Goal: Task Accomplishment & Management: Complete application form

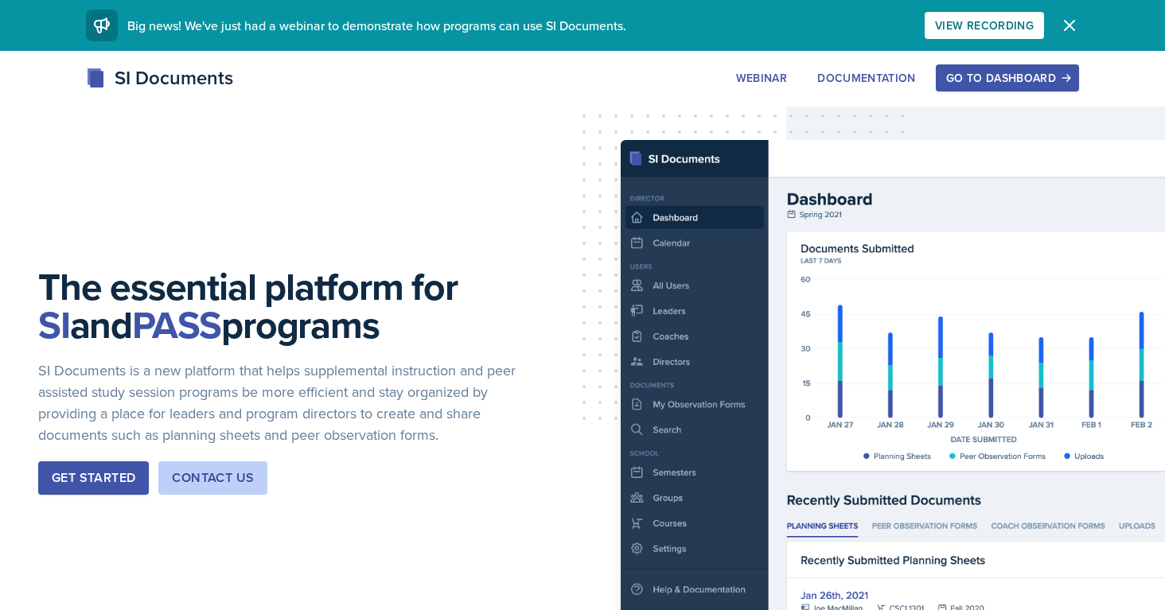
click at [1000, 80] on div "Go to Dashboard" at bounding box center [1007, 78] width 123 height 13
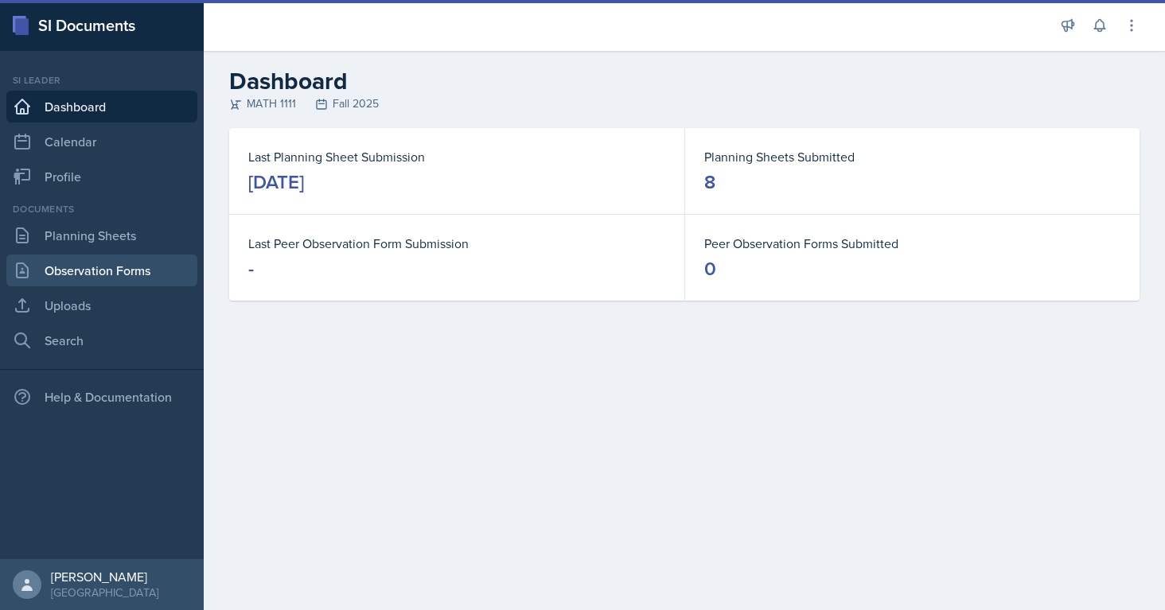
click at [60, 269] on link "Observation Forms" at bounding box center [101, 271] width 191 height 32
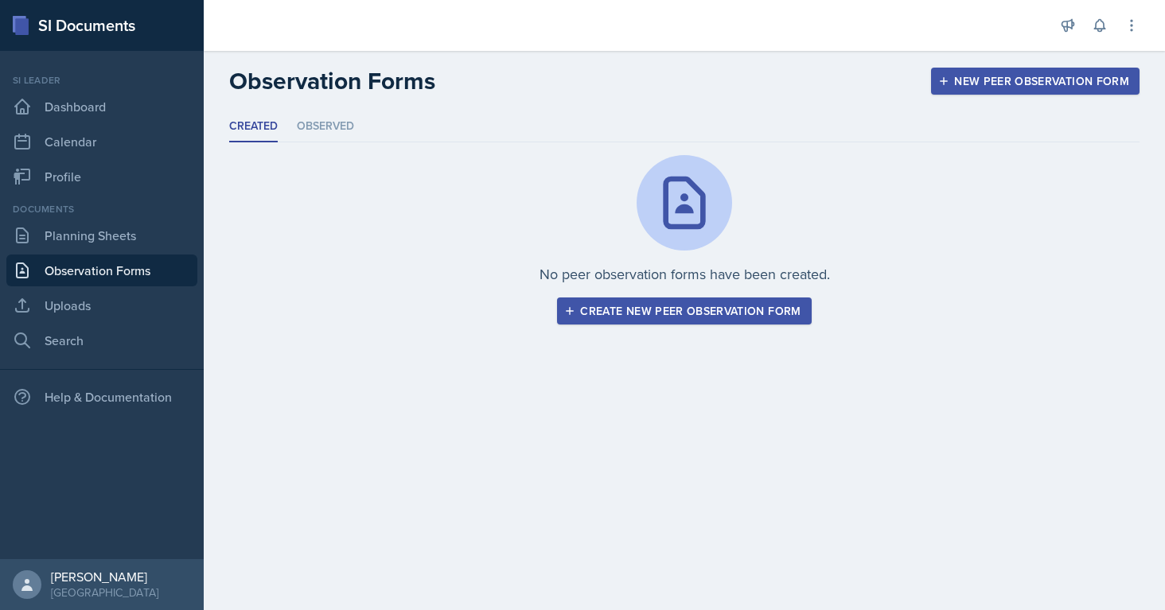
click at [594, 314] on div "Create new peer observation form" at bounding box center [683, 311] width 233 height 13
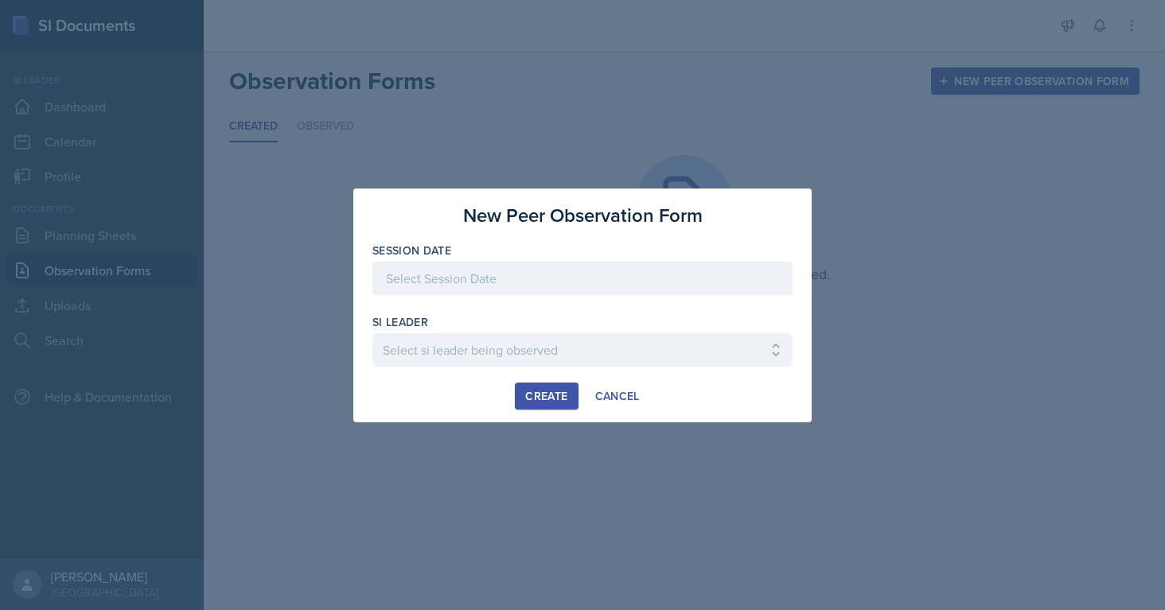
click at [463, 285] on div at bounding box center [582, 278] width 420 height 33
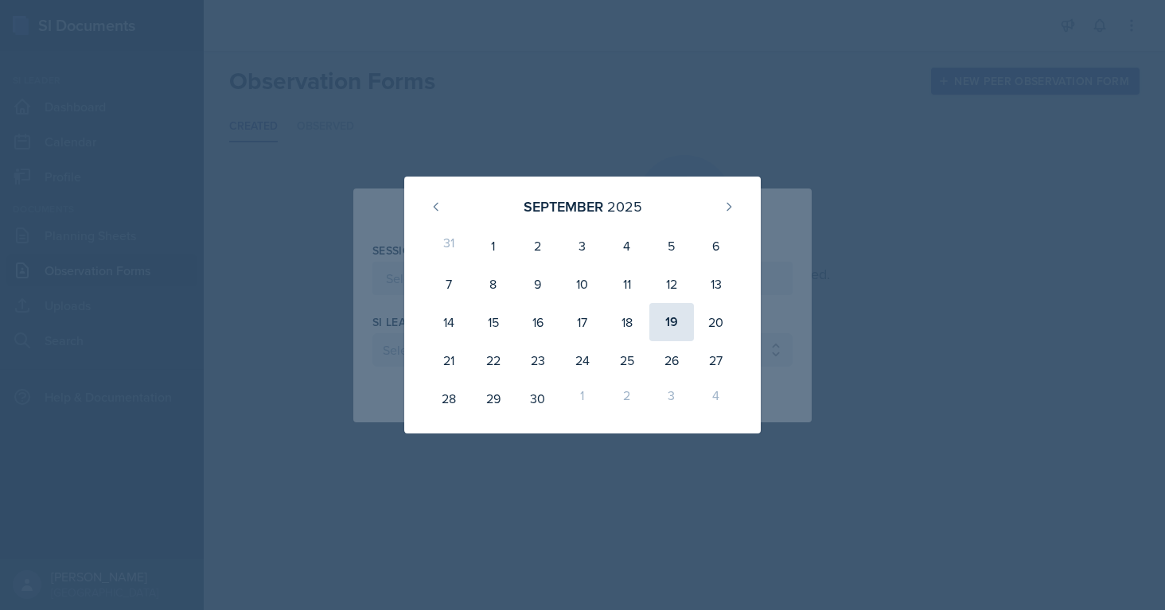
click at [672, 320] on div "19" at bounding box center [671, 322] width 45 height 38
type input "[DATE]"
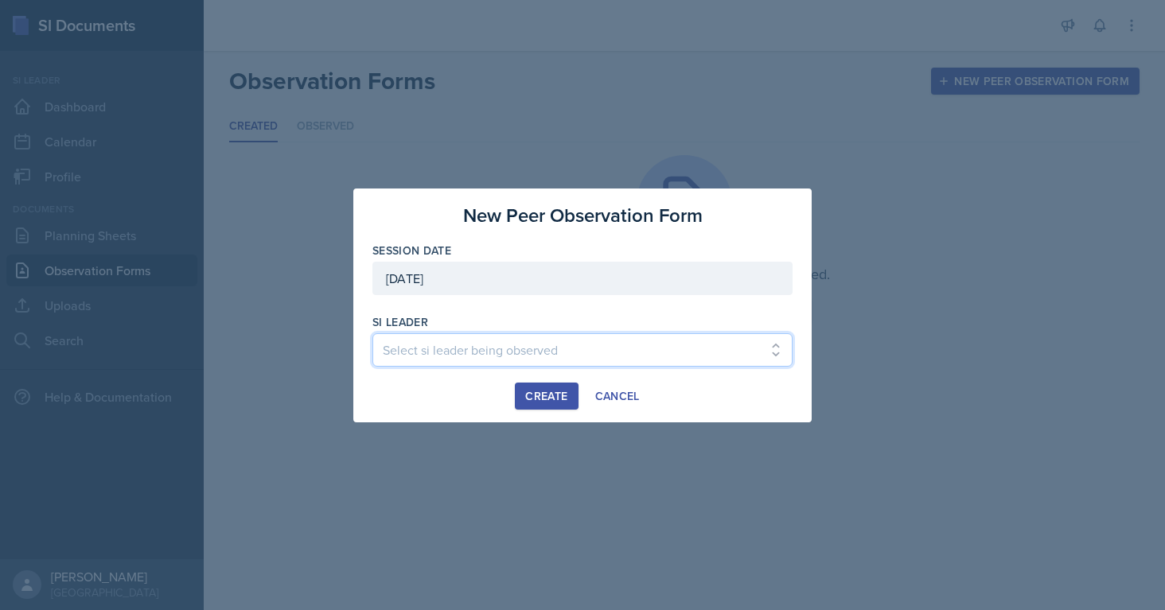
click at [555, 345] on select "Select si leader being observed [PERSON_NAME] / PSYC 2500 / The Phantoms of The…" at bounding box center [582, 349] width 420 height 33
select select "e9f12f22-[DATE]-4f7b-bd07-8ec674afb32a"
click at [372, 333] on select "Select si leader being observed [PERSON_NAME] / PSYC 2500 / The Phantoms of The…" at bounding box center [582, 349] width 420 height 33
click at [553, 398] on div "Create" at bounding box center [546, 396] width 42 height 13
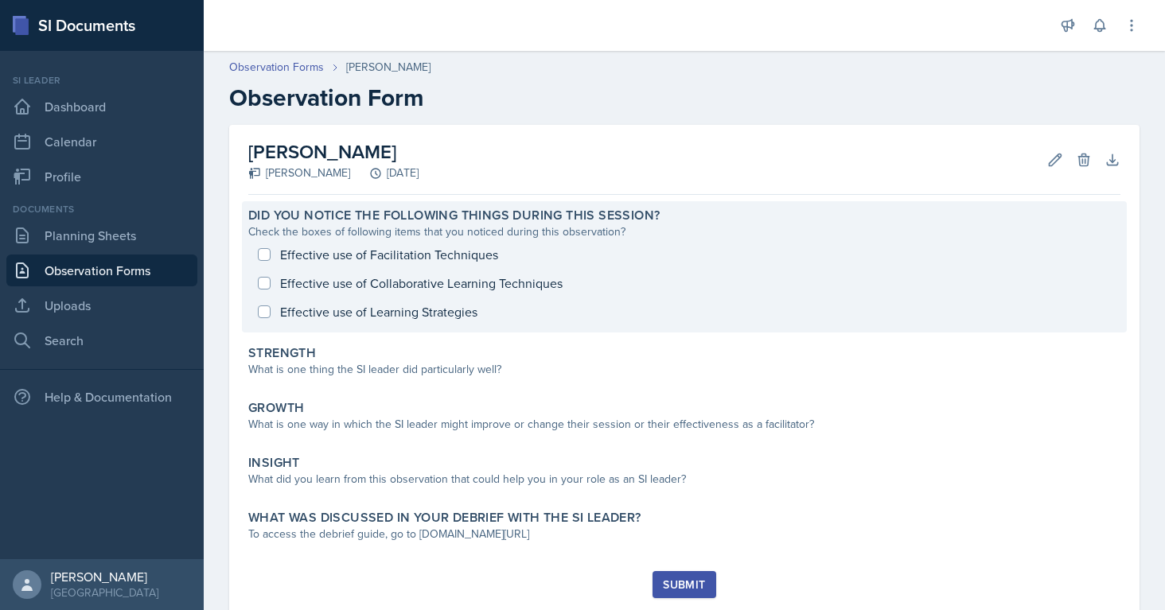
click at [277, 288] on div "Effective use of Facilitation Techniques Effective use of Collaborative Learnin…" at bounding box center [684, 283] width 872 height 86
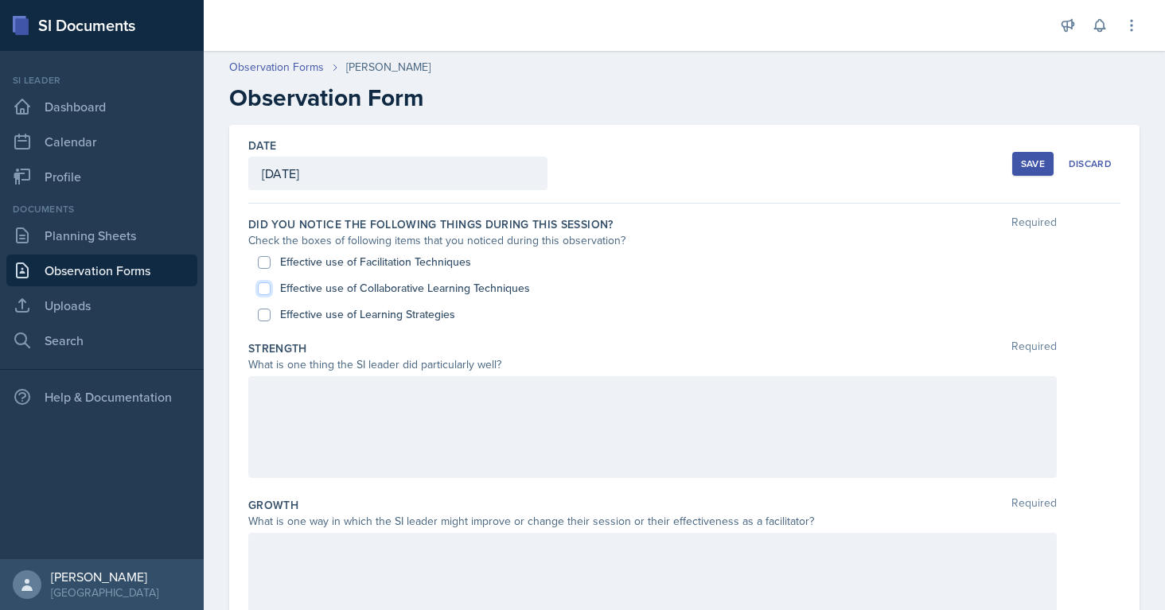
click at [268, 285] on input "Effective use of Collaborative Learning Techniques" at bounding box center [264, 288] width 13 height 13
checkbox input "true"
click at [345, 263] on label "Effective use of Facilitation Techniques" at bounding box center [375, 262] width 191 height 17
click at [271, 263] on input "Effective use of Facilitation Techniques" at bounding box center [264, 262] width 13 height 13
checkbox input "true"
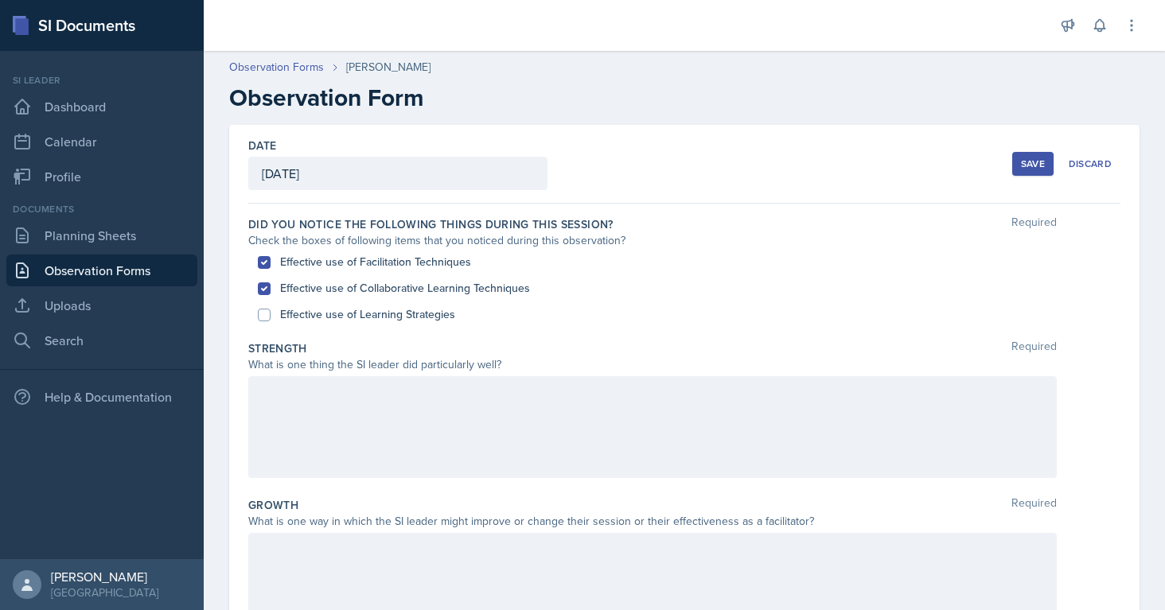
click at [358, 312] on label "Effective use of Learning Strategies" at bounding box center [367, 314] width 175 height 17
click at [271, 312] on input "Effective use of Learning Strategies" at bounding box center [264, 315] width 13 height 13
checkbox input "true"
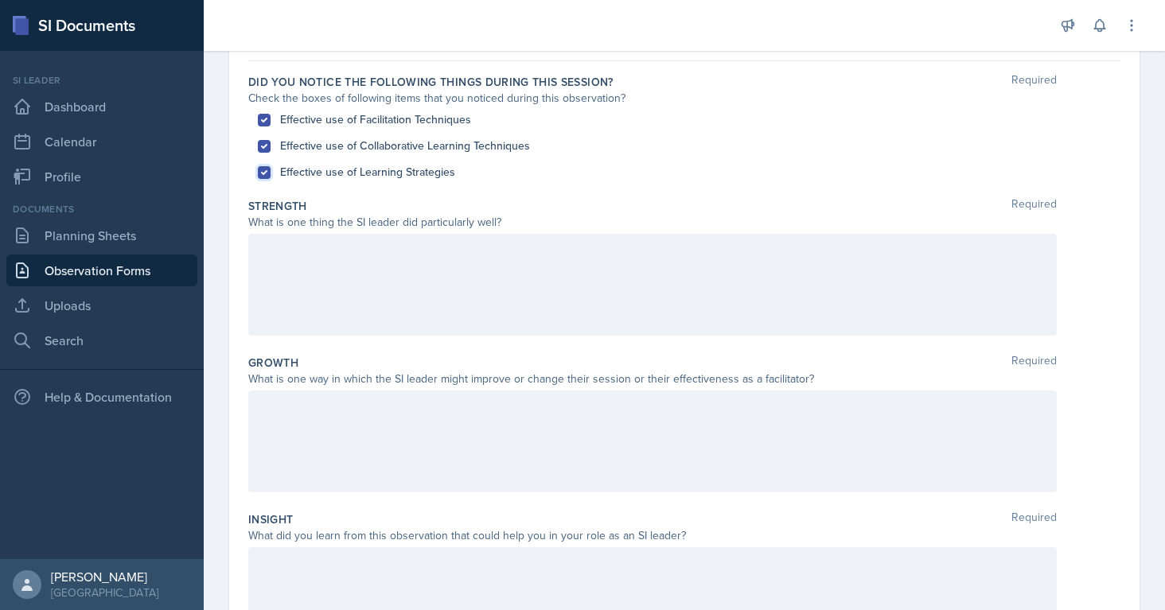
scroll to position [137, 0]
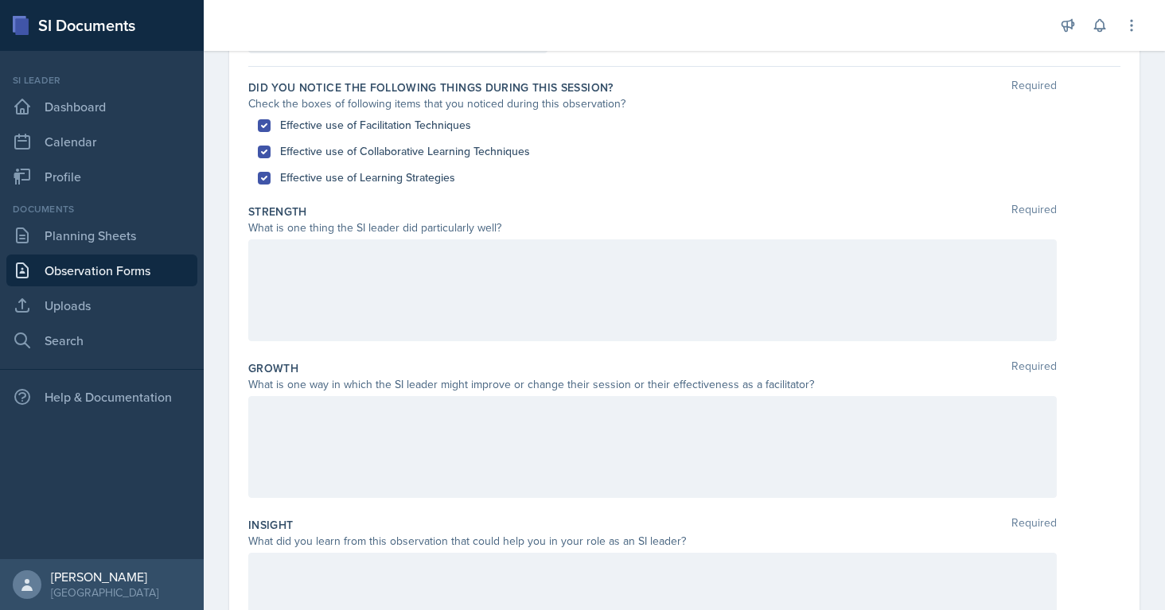
click at [336, 253] on p at bounding box center [652, 256] width 781 height 19
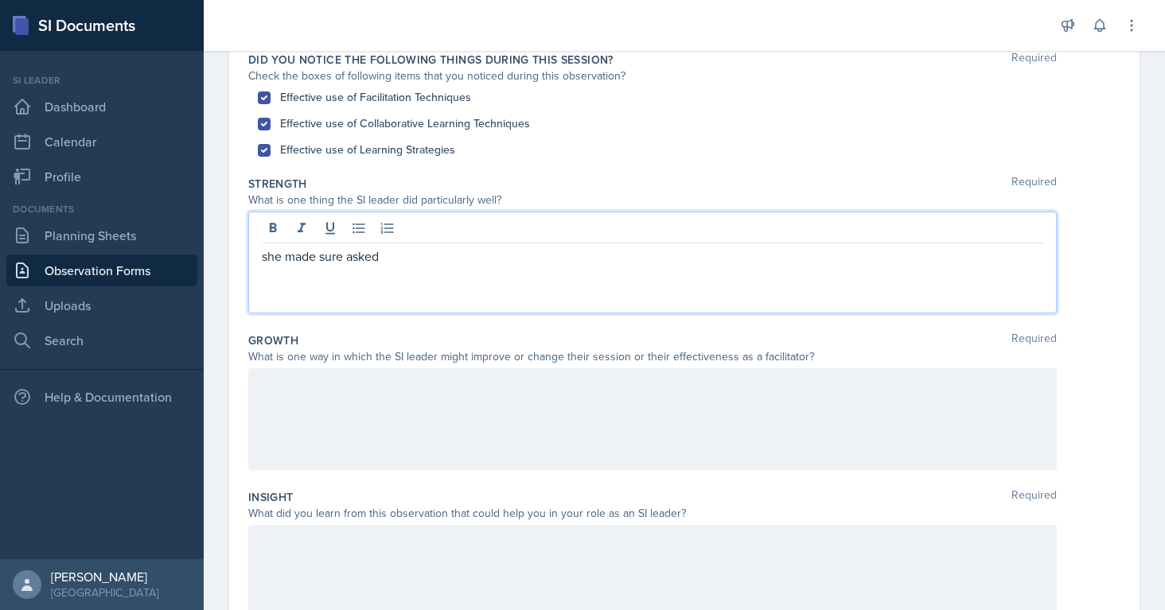
click at [348, 256] on p "she made sure asked" at bounding box center [652, 256] width 781 height 19
click at [426, 268] on div "she made sure to asked" at bounding box center [652, 263] width 808 height 102
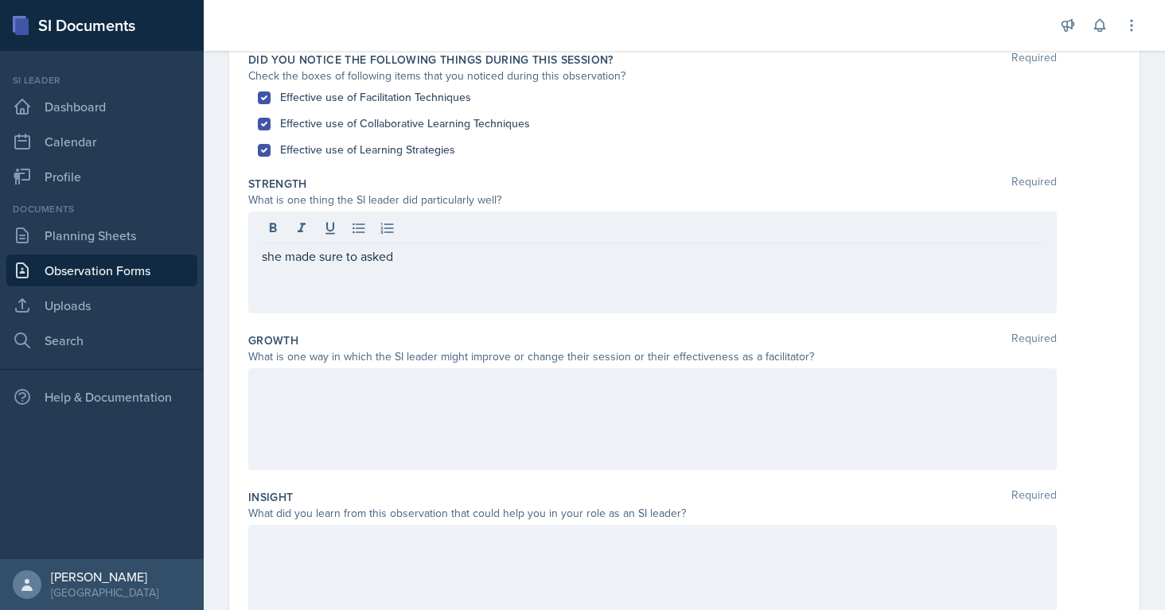
click at [426, 267] on div "she made sure to asked" at bounding box center [652, 263] width 808 height 102
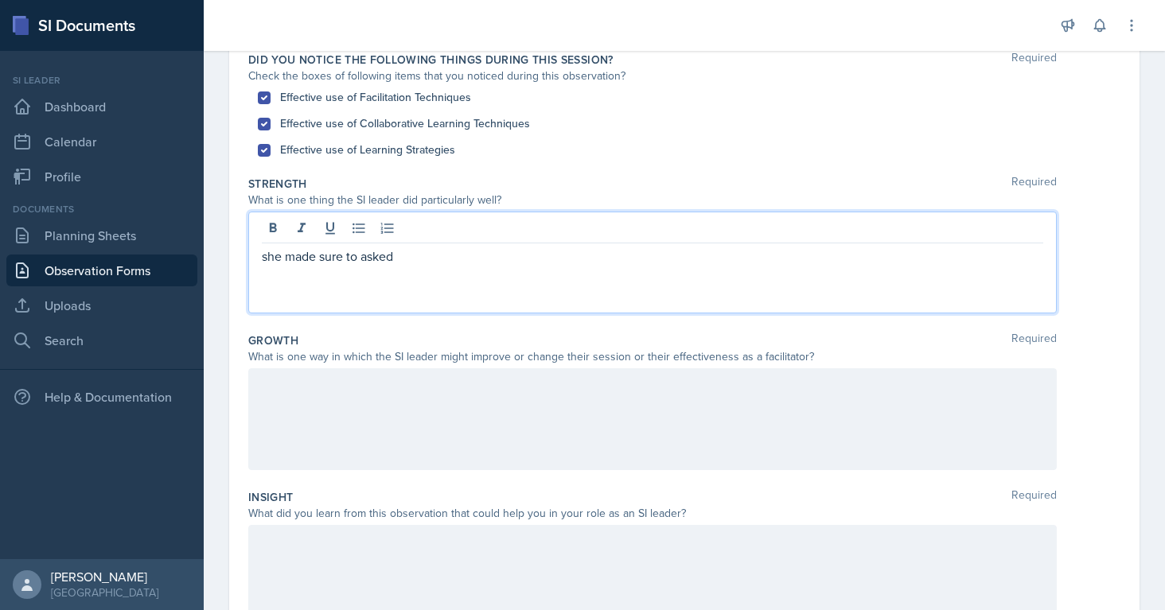
click at [411, 256] on p "she made sure to asked" at bounding box center [652, 256] width 781 height 19
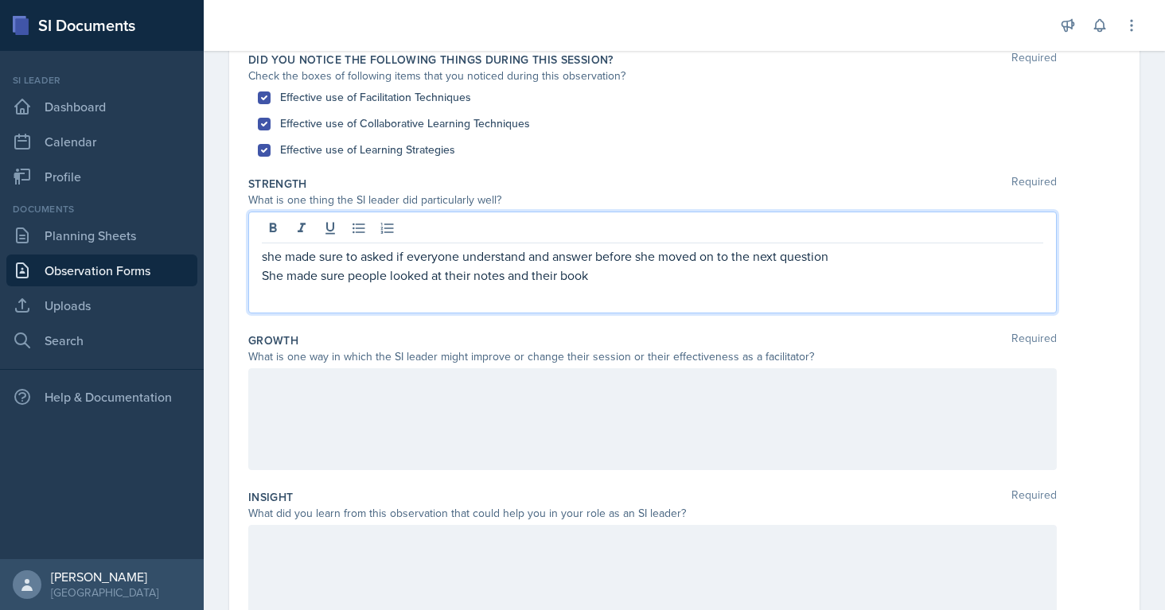
click at [289, 278] on p "She made sure people looked at their notes and their book" at bounding box center [652, 275] width 781 height 19
click at [364, 271] on p "She ifanstaes made sure people looked at their notes and their book" at bounding box center [652, 275] width 781 height 19
click at [366, 276] on p "She ifanstaes to sure people looked at their notes and their book" at bounding box center [652, 275] width 781 height 19
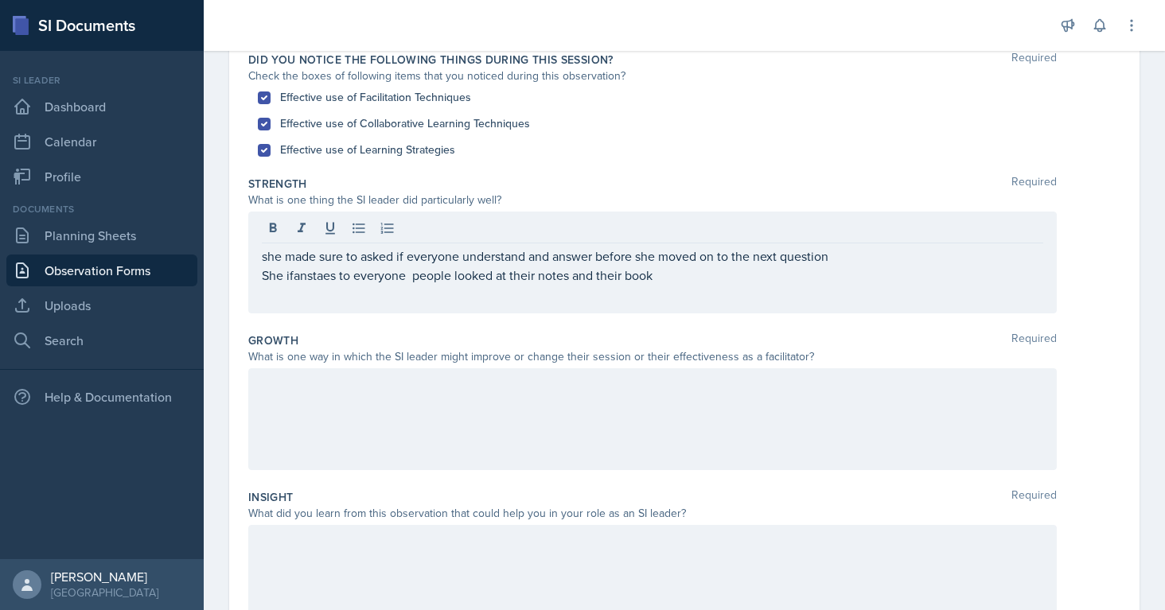
click at [551, 284] on div "she made sure to asked if everyone understand and answer before she moved on to…" at bounding box center [652, 263] width 808 height 102
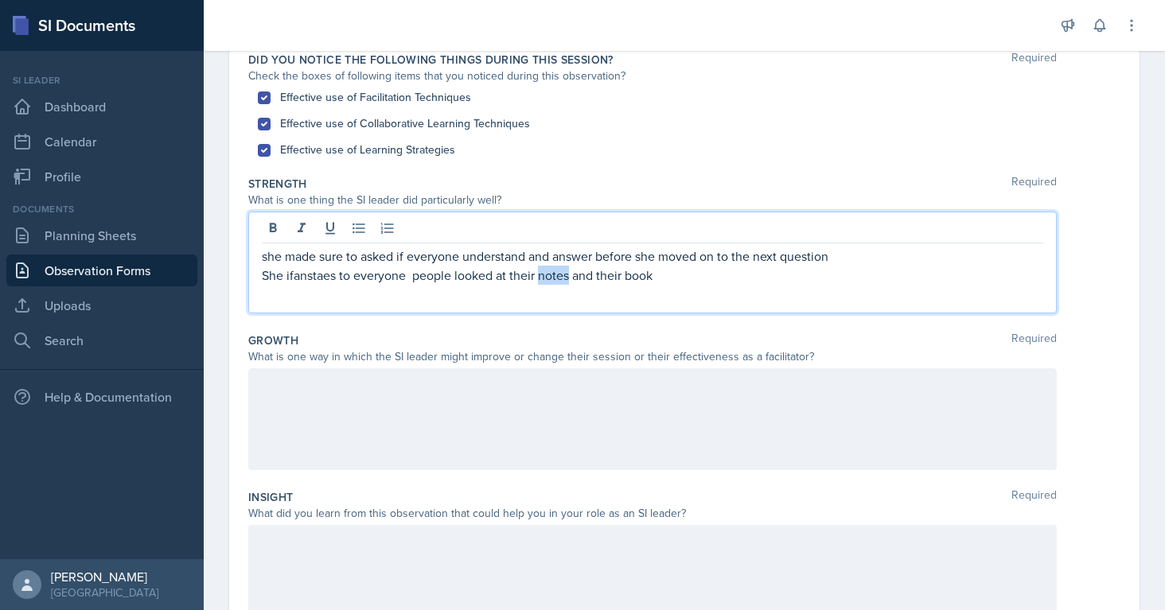
click at [551, 284] on p "She ifanstaes to everyone people looked at their notes and their book" at bounding box center [652, 275] width 781 height 19
drag, startPoint x: 598, startPoint y: 276, endPoint x: 512, endPoint y: 278, distance: 86.7
click at [512, 278] on p "She ifanstaes to everyone people looked at their notes and their book" at bounding box center [652, 275] width 781 height 19
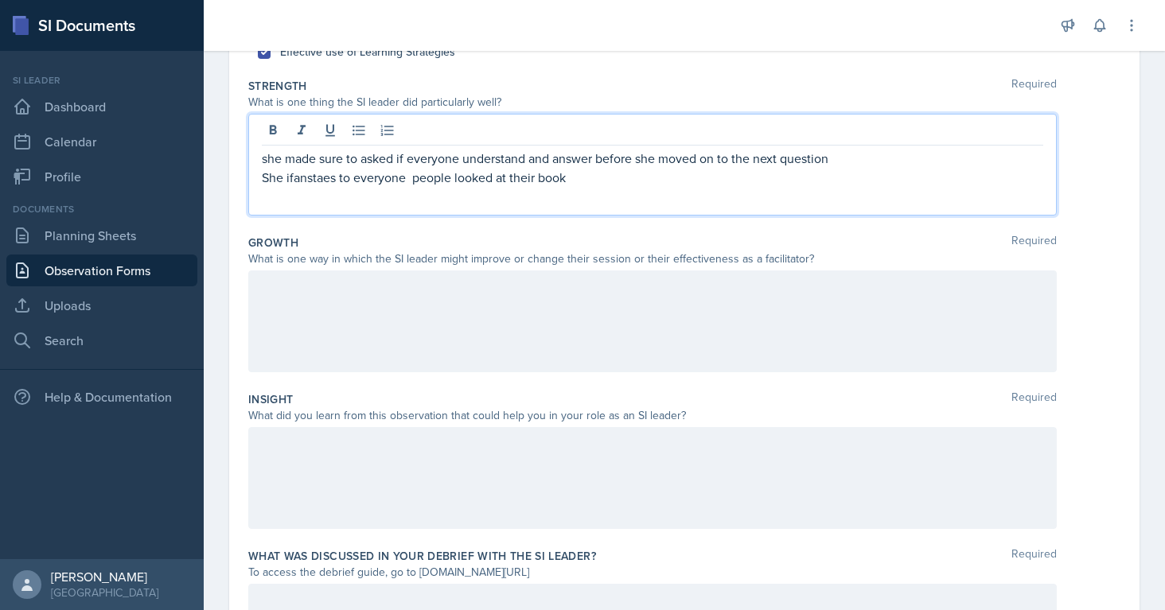
scroll to position [276, 0]
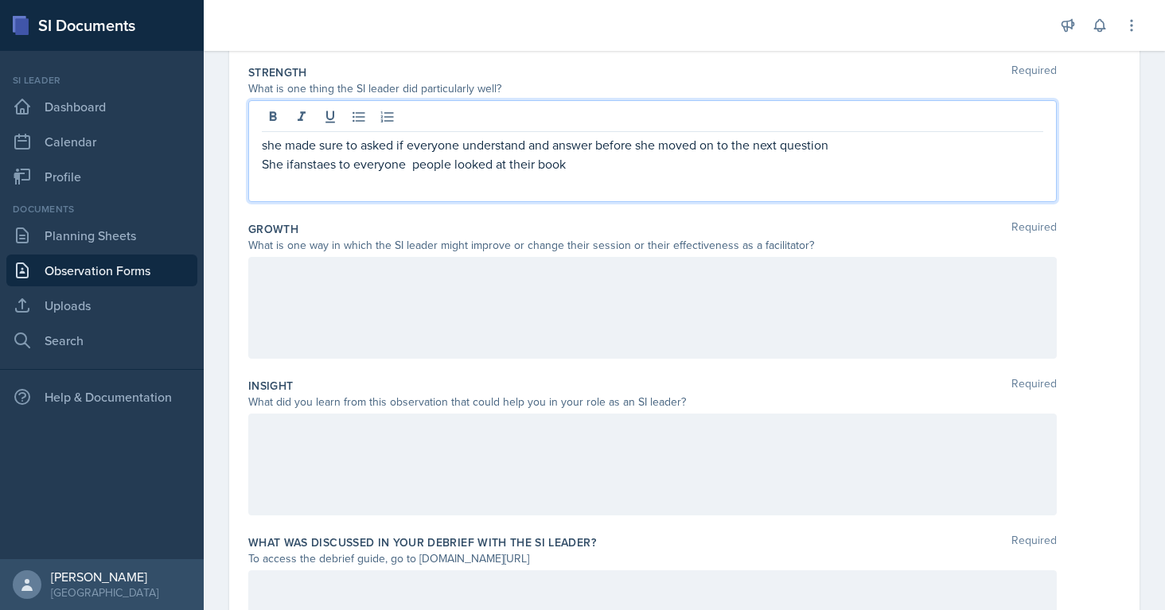
click at [578, 167] on p "She ifanstaes to everyone people looked at their book" at bounding box center [652, 163] width 781 height 19
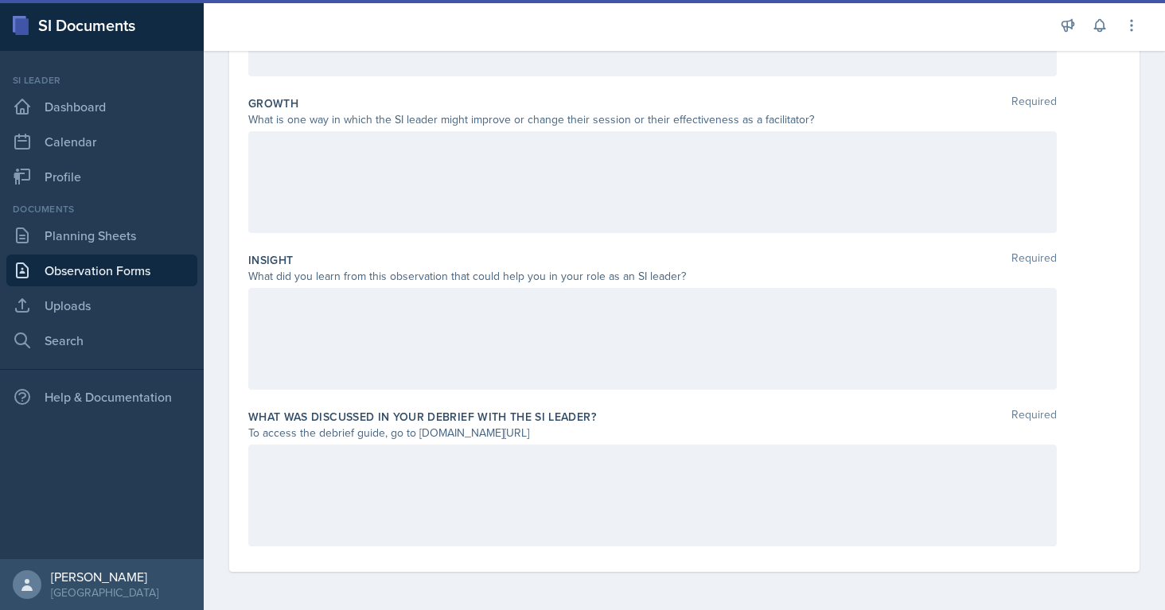
click at [412, 376] on div at bounding box center [652, 339] width 808 height 102
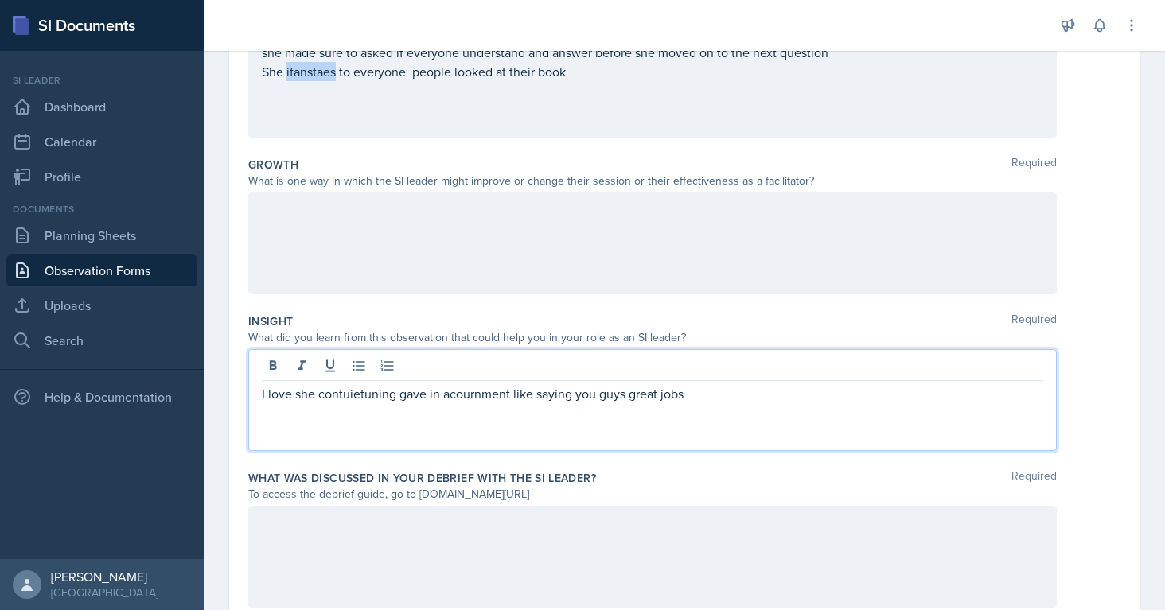
scroll to position [368, 0]
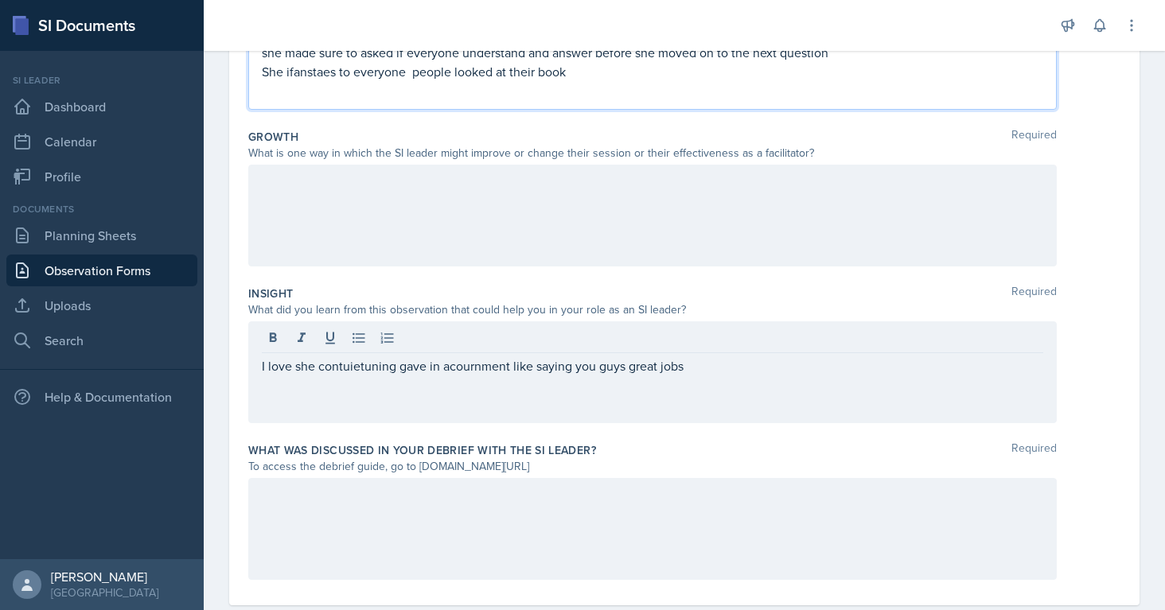
click at [724, 365] on p "I love she contuietuning gave in acournment like saying you guys great jobs" at bounding box center [652, 365] width 781 height 19
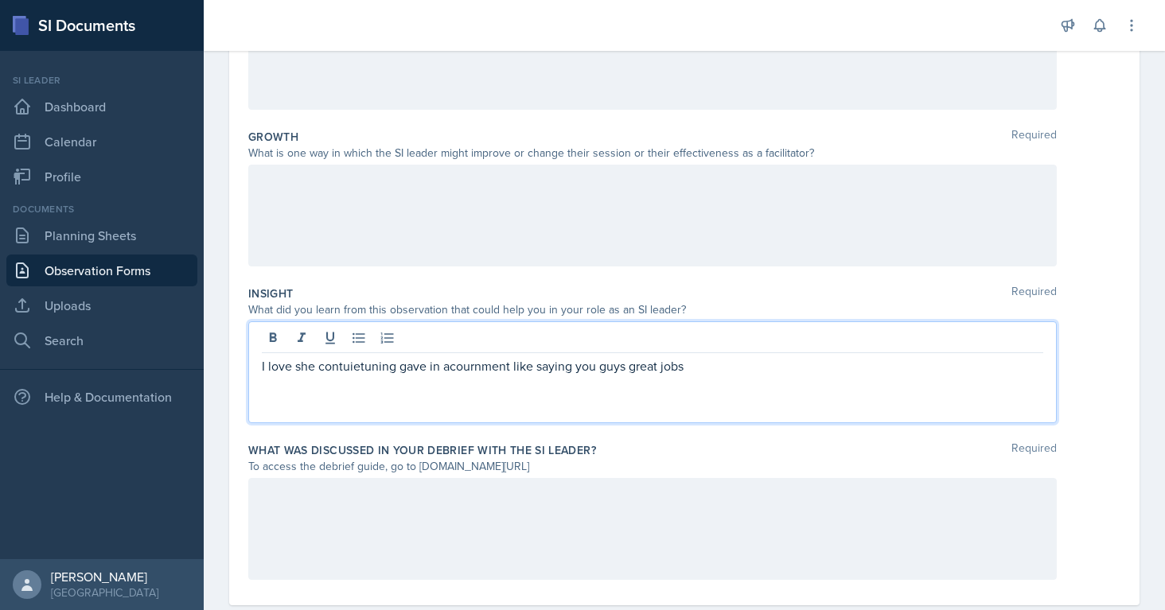
click at [490, 364] on p "I love she contuietuning gave in acournment like saying you guys great jobs" at bounding box center [652, 365] width 781 height 19
click at [442, 364] on p "I love she continuite gave in acournment like saying you guys great jobs" at bounding box center [652, 365] width 781 height 19
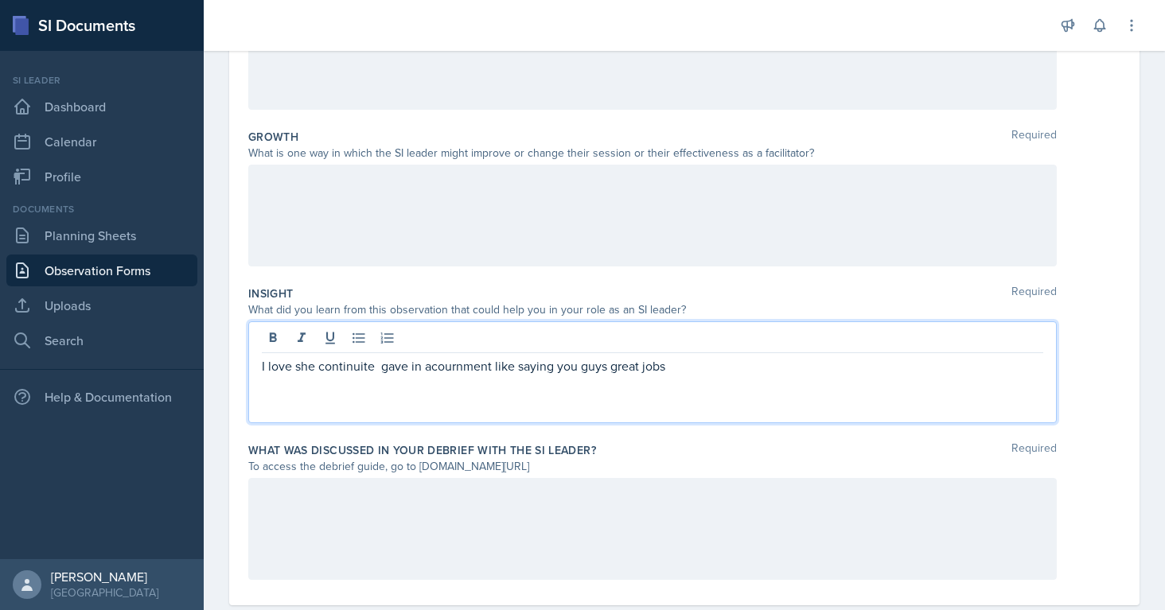
click at [674, 365] on p "I love she continuite gave in acournment like saying you guys great jobs" at bounding box center [652, 365] width 781 height 19
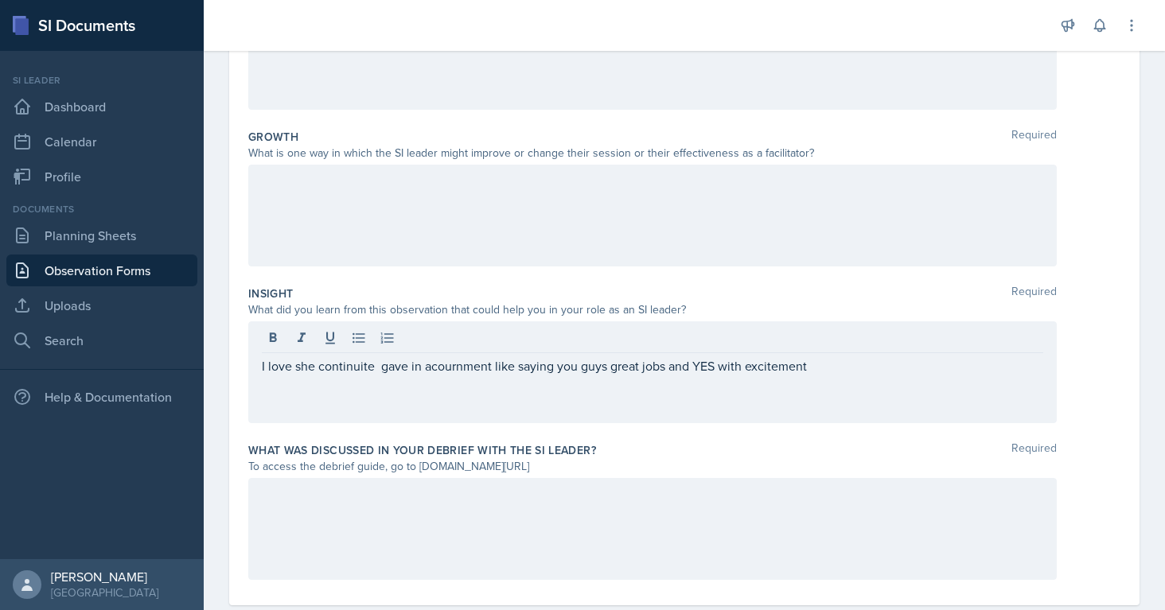
click at [637, 528] on div at bounding box center [652, 529] width 808 height 102
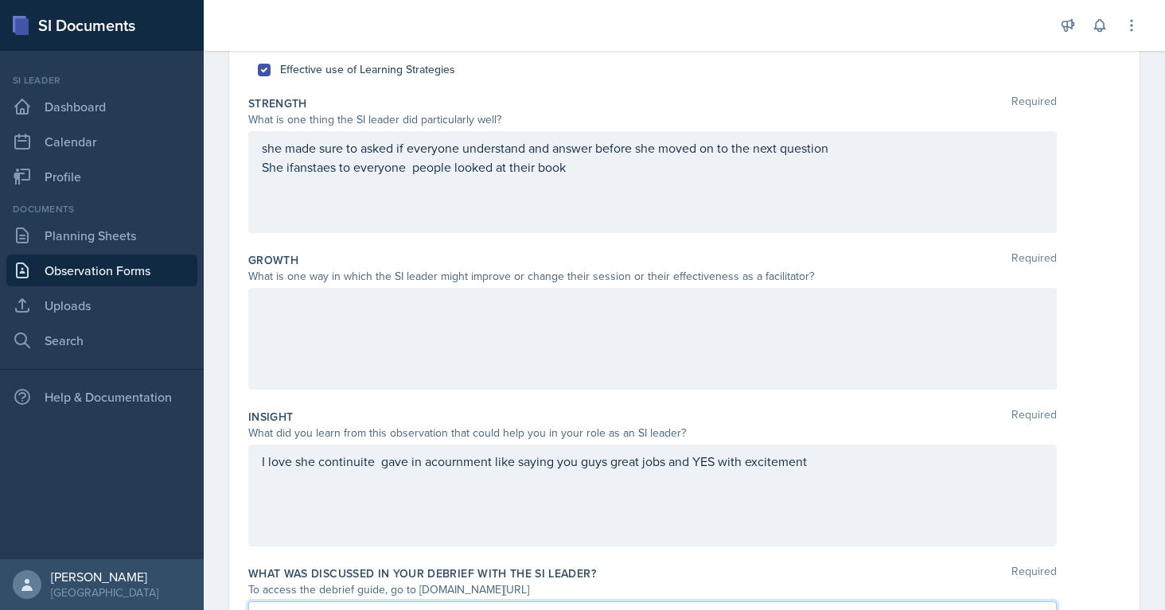
scroll to position [191, 0]
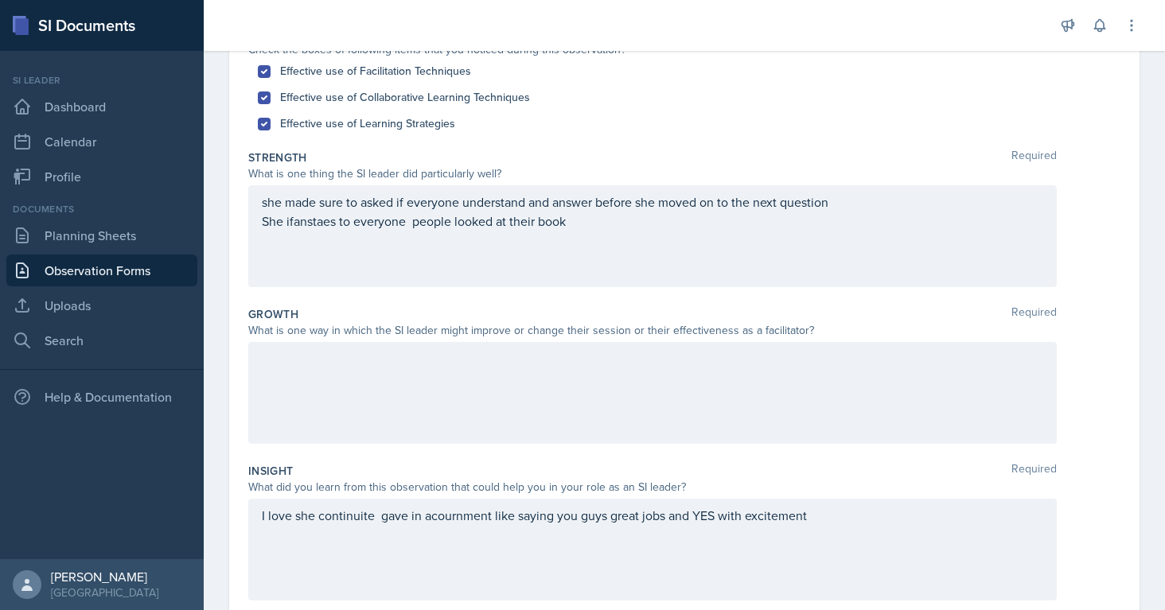
click at [319, 378] on div at bounding box center [652, 393] width 808 height 102
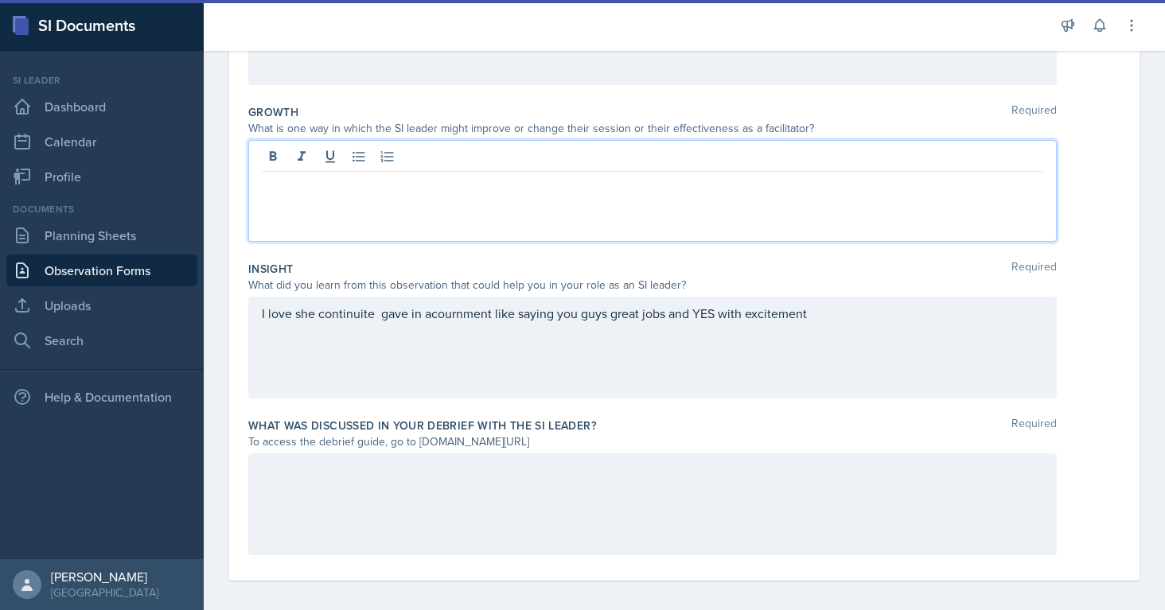
scroll to position [402, 0]
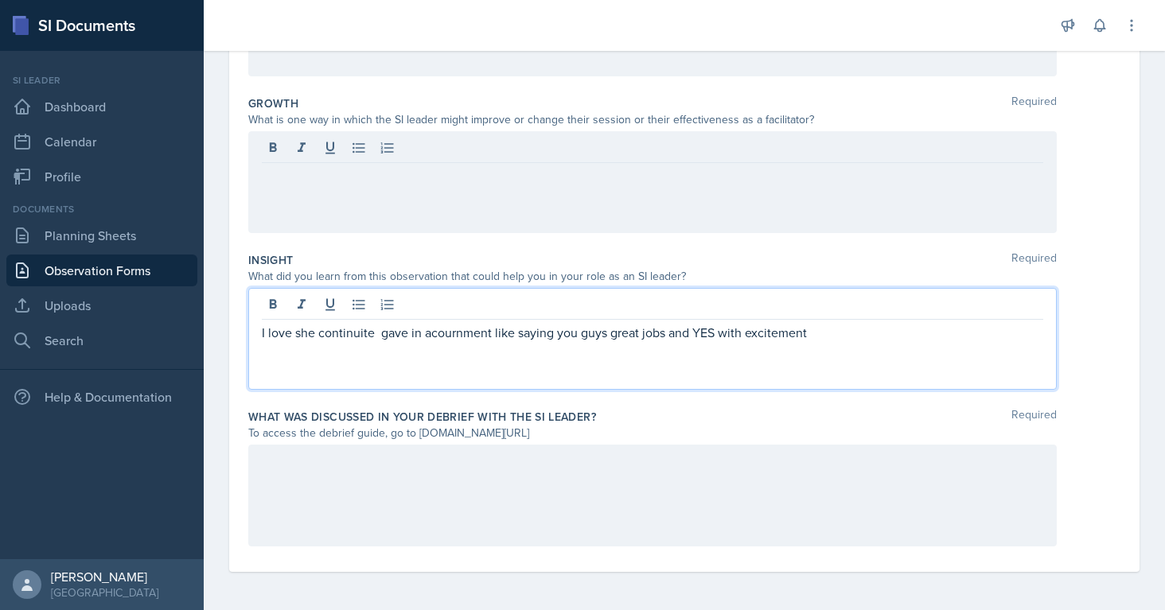
click at [813, 309] on div "I love she continuite gave in acournment like saying you guys great jobs and YE…" at bounding box center [652, 339] width 808 height 102
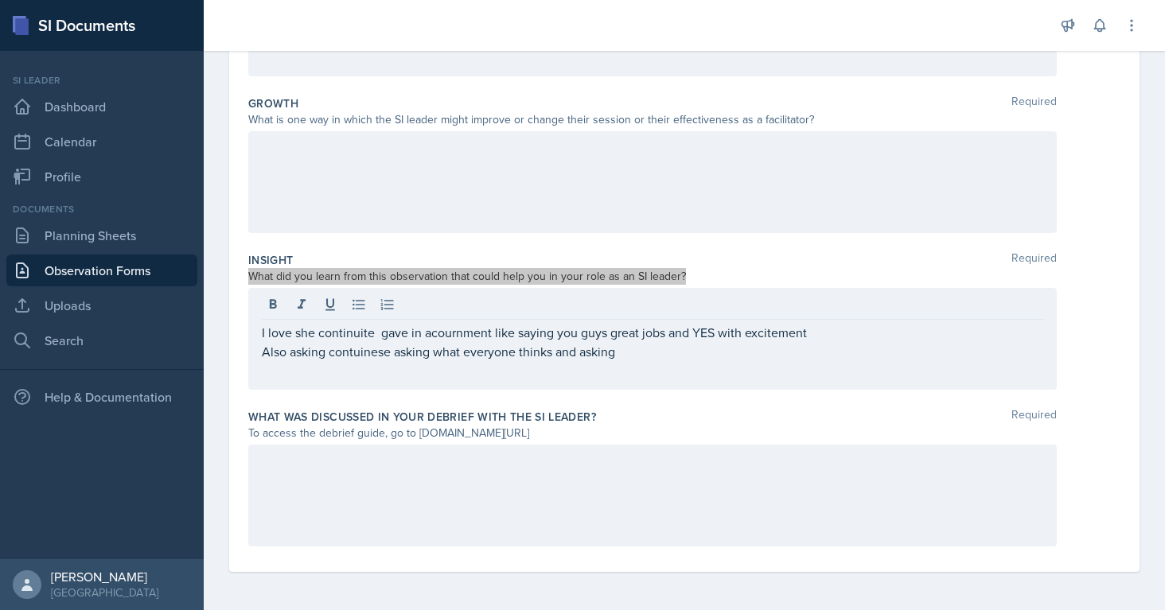
click at [286, 302] on div at bounding box center [652, 307] width 781 height 26
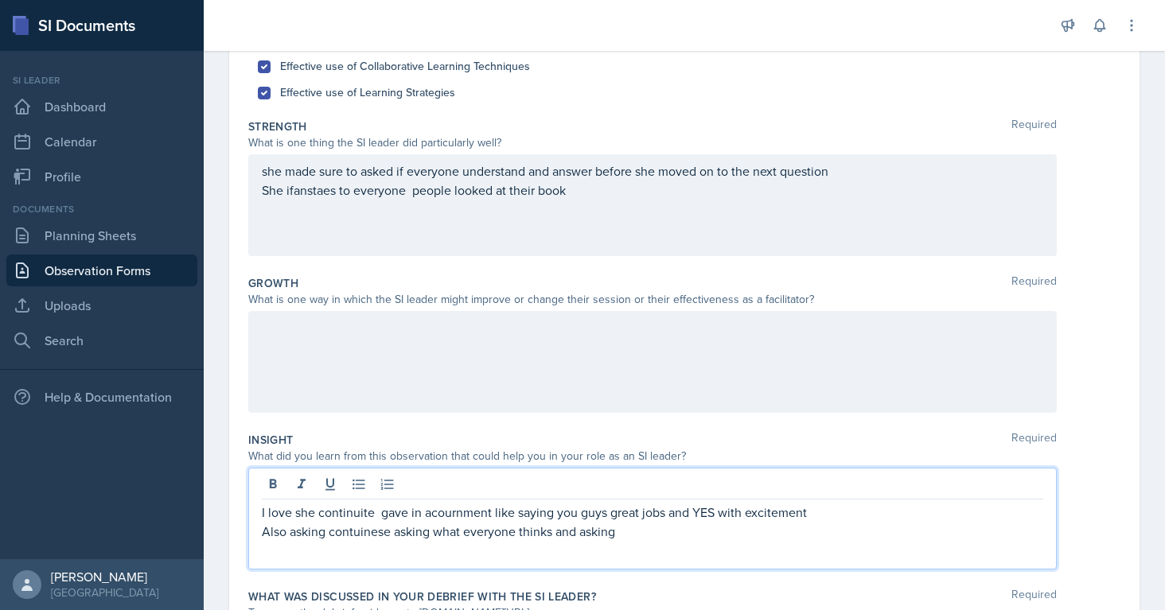
scroll to position [209, 0]
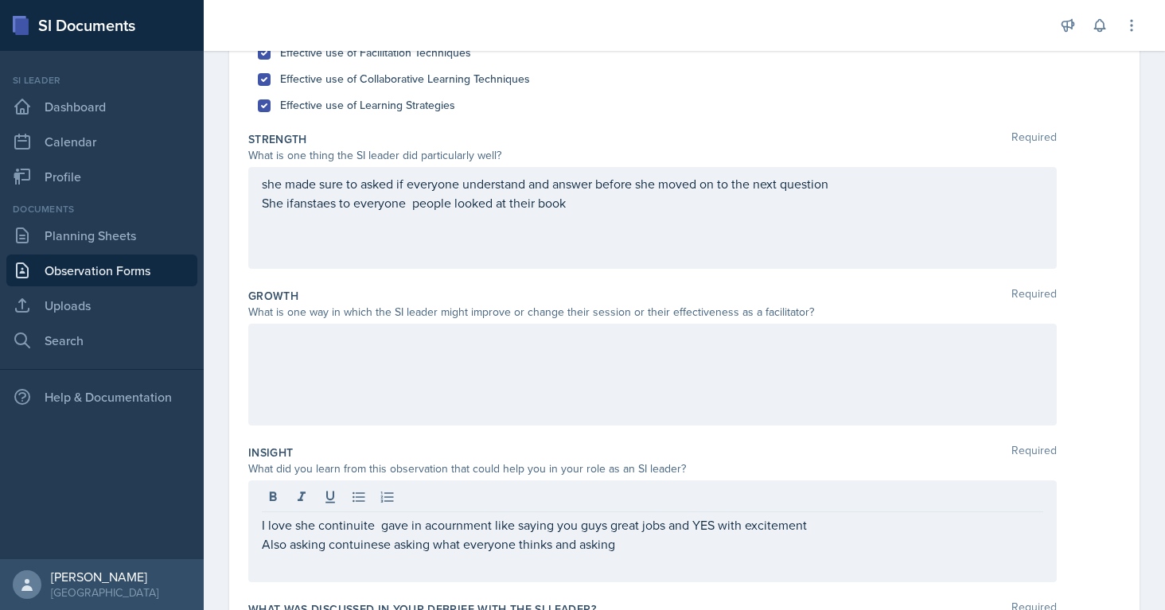
click at [471, 363] on div at bounding box center [652, 375] width 808 height 102
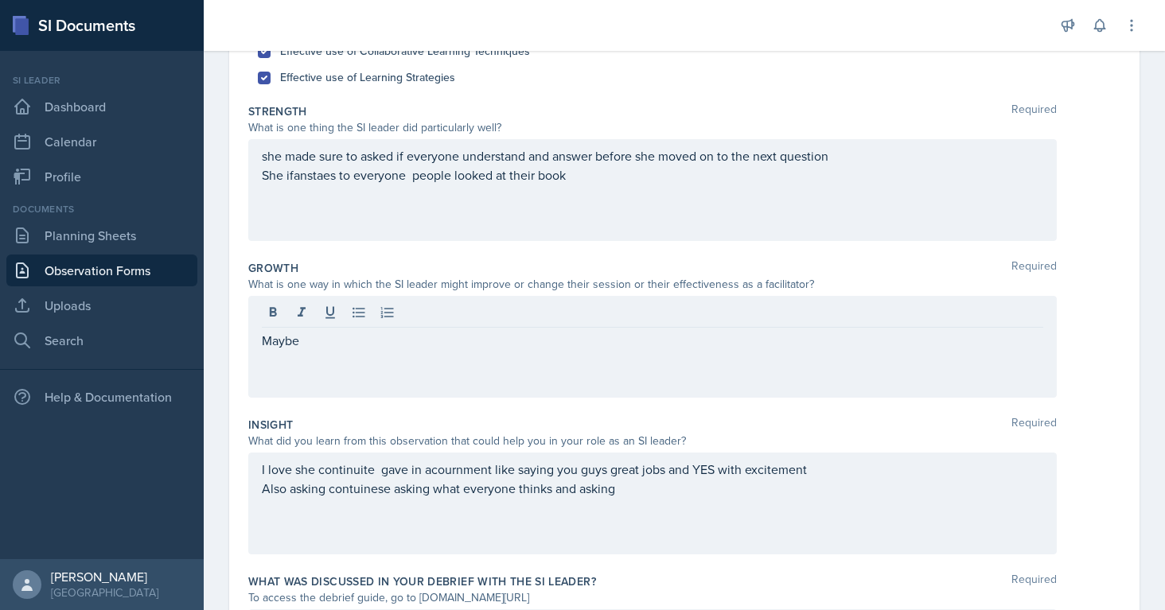
click at [667, 358] on div "Maybe" at bounding box center [652, 347] width 808 height 102
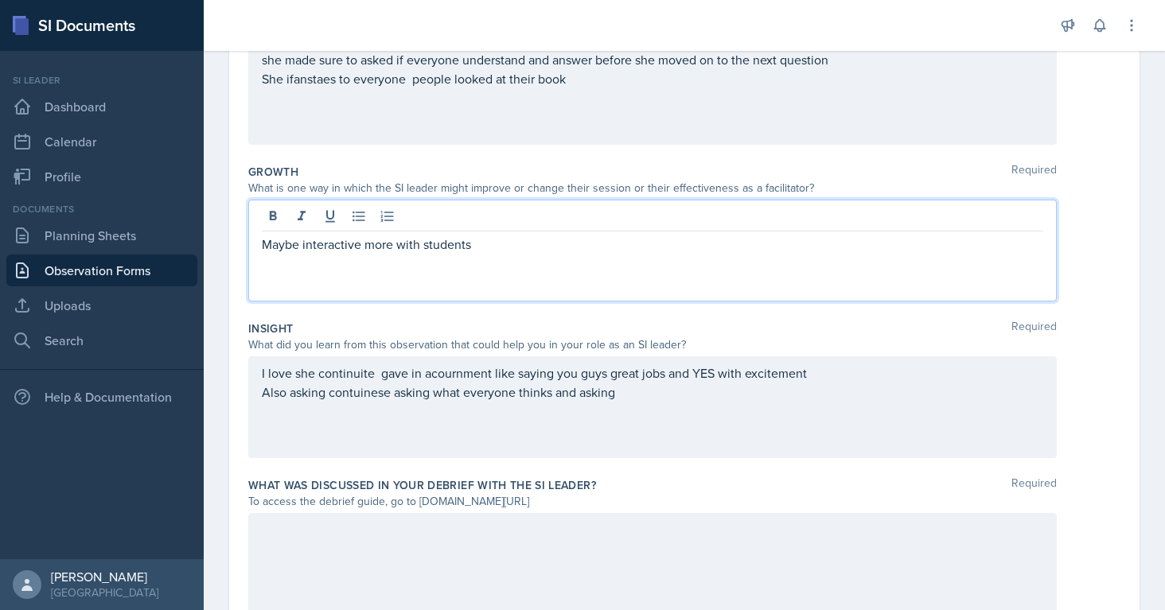
scroll to position [402, 0]
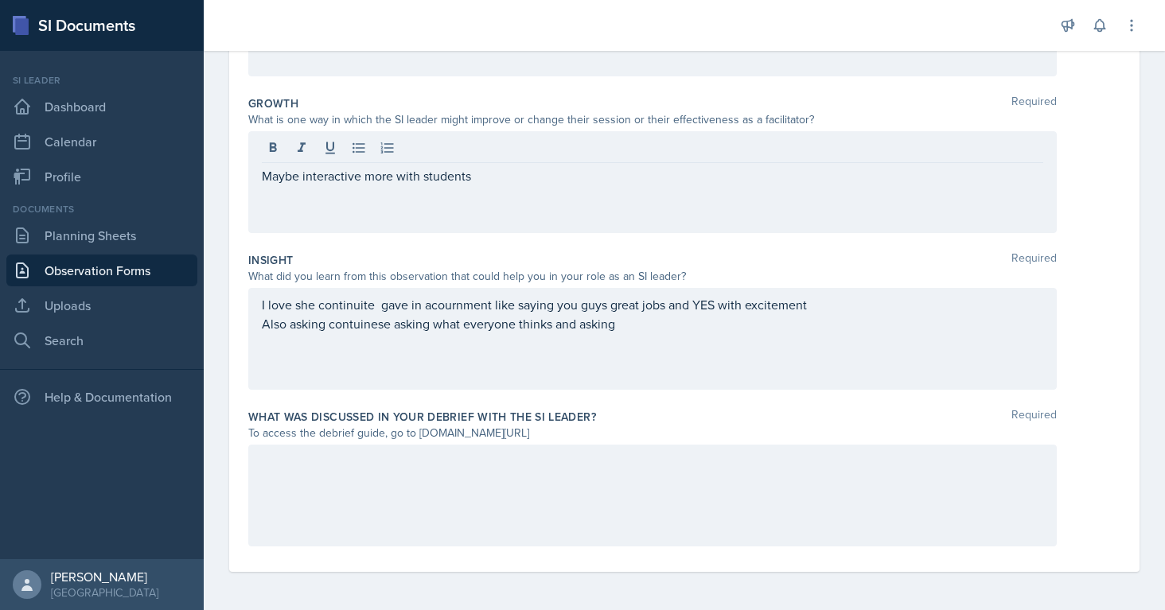
click at [492, 489] on div at bounding box center [652, 496] width 808 height 102
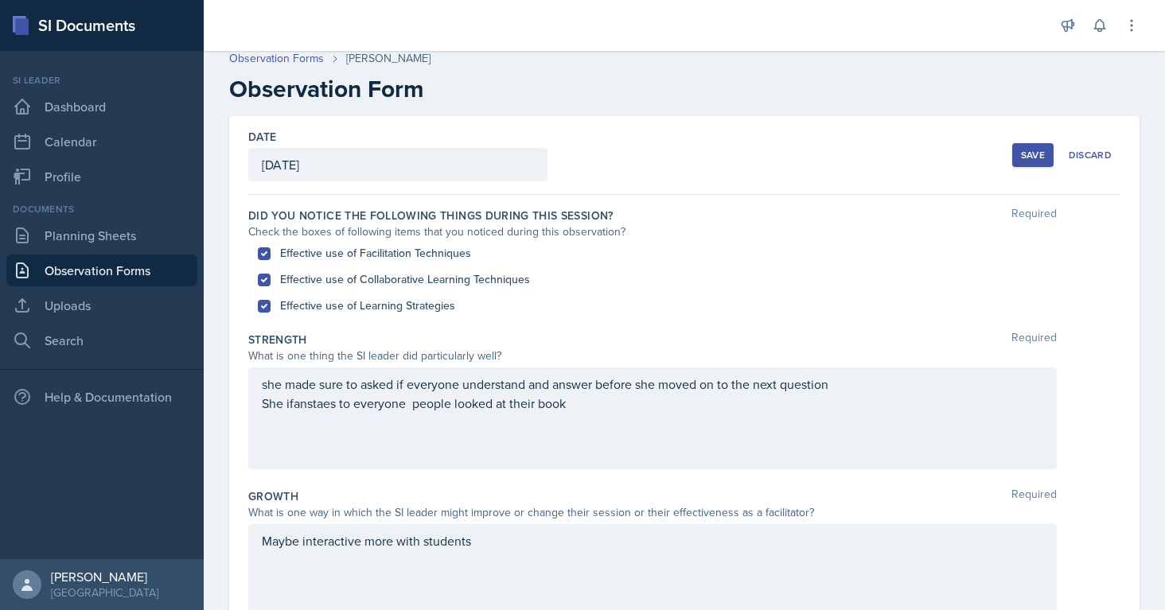
scroll to position [0, 0]
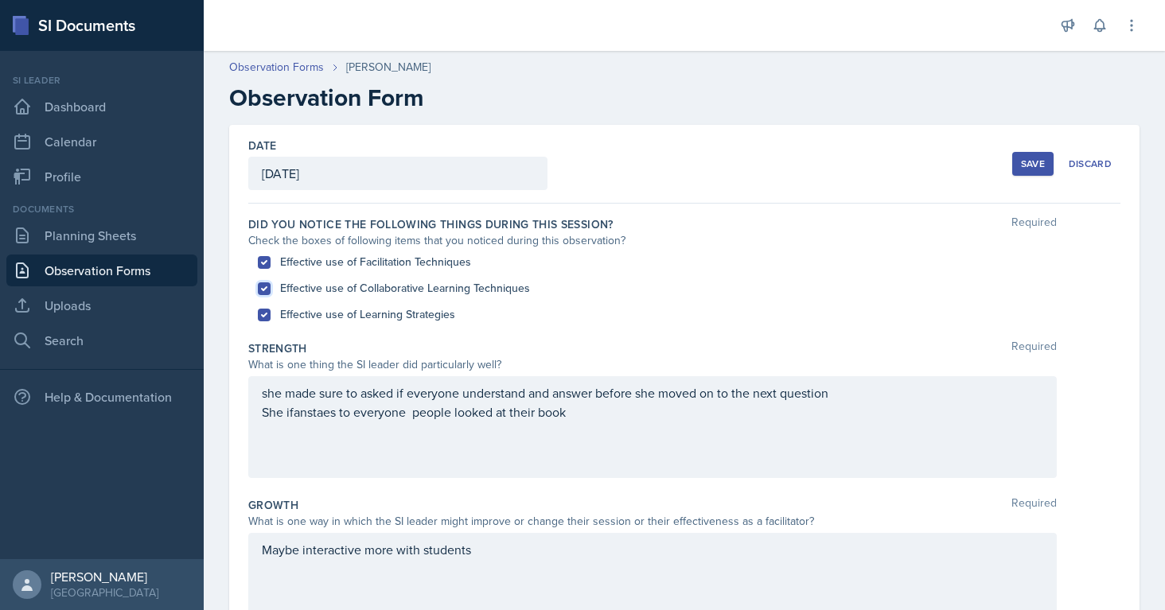
click at [265, 289] on input "Effective use of Collaborative Learning Techniques" at bounding box center [264, 288] width 13 height 13
checkbox input "false"
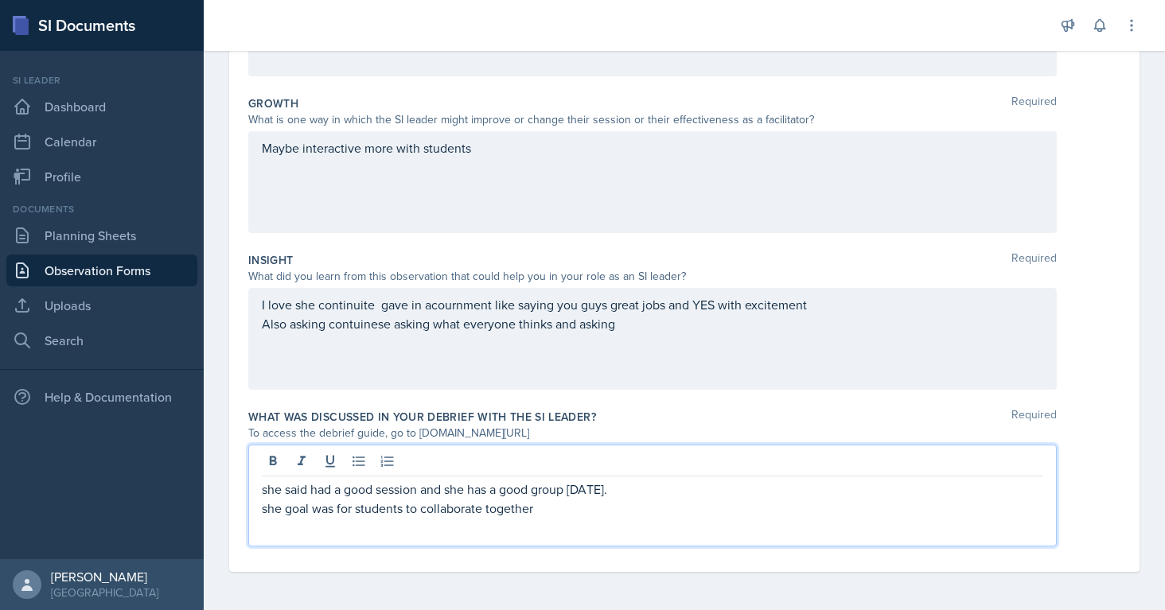
click at [555, 489] on div "she said had a good session and she has a good group [DATE]. she goal was for s…" at bounding box center [652, 499] width 781 height 38
click at [582, 510] on p "she goal was for students to collaborate together more on online" at bounding box center [652, 508] width 781 height 19
click at [573, 507] on p "she goal was for students to collaborate together more on online" at bounding box center [652, 508] width 781 height 19
click at [629, 518] on div "she said had a good session and she has a good group [DATE]. she goal was for s…" at bounding box center [652, 496] width 808 height 102
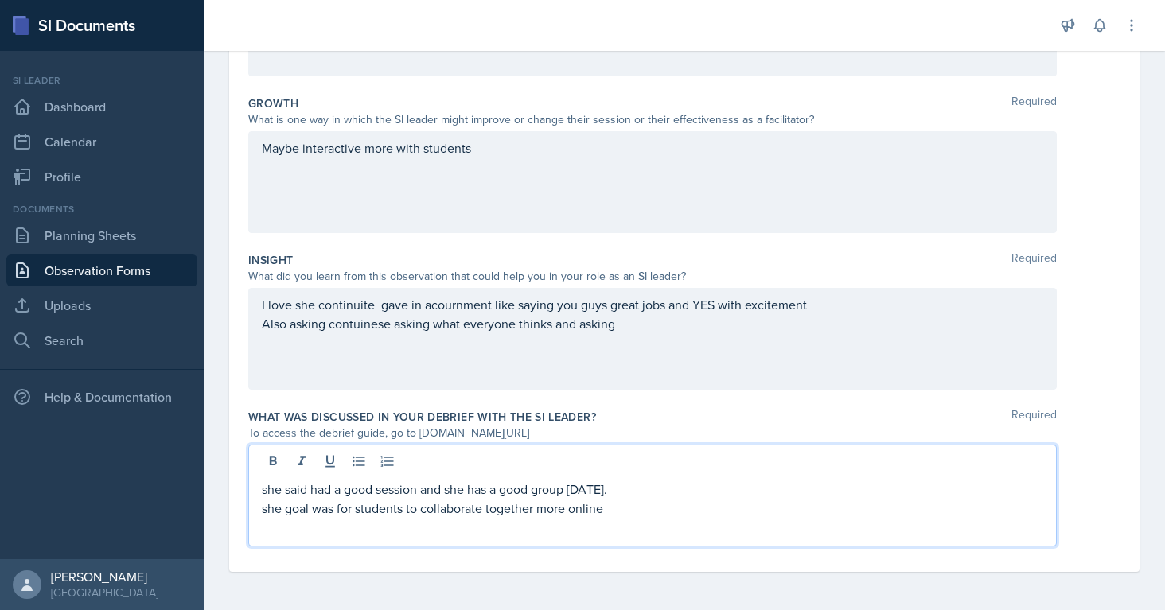
click at [629, 511] on p "she goal was for students to collaborate together more online" at bounding box center [652, 508] width 781 height 19
click at [616, 504] on p "she goal was for students to collaborate together more online" at bounding box center [652, 508] width 781 height 19
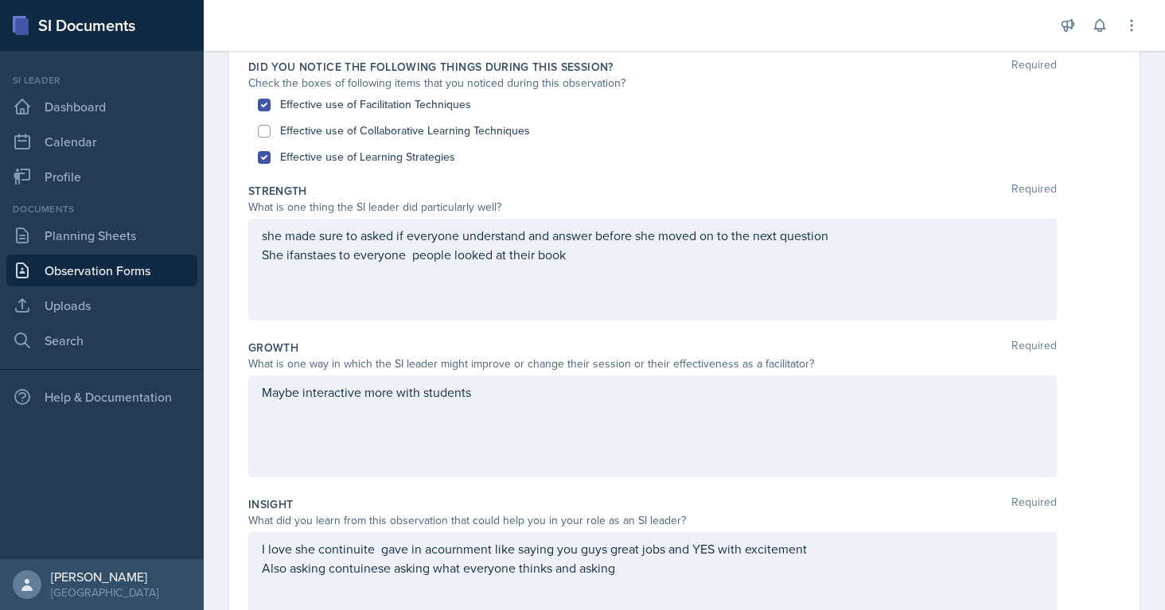
scroll to position [146, 0]
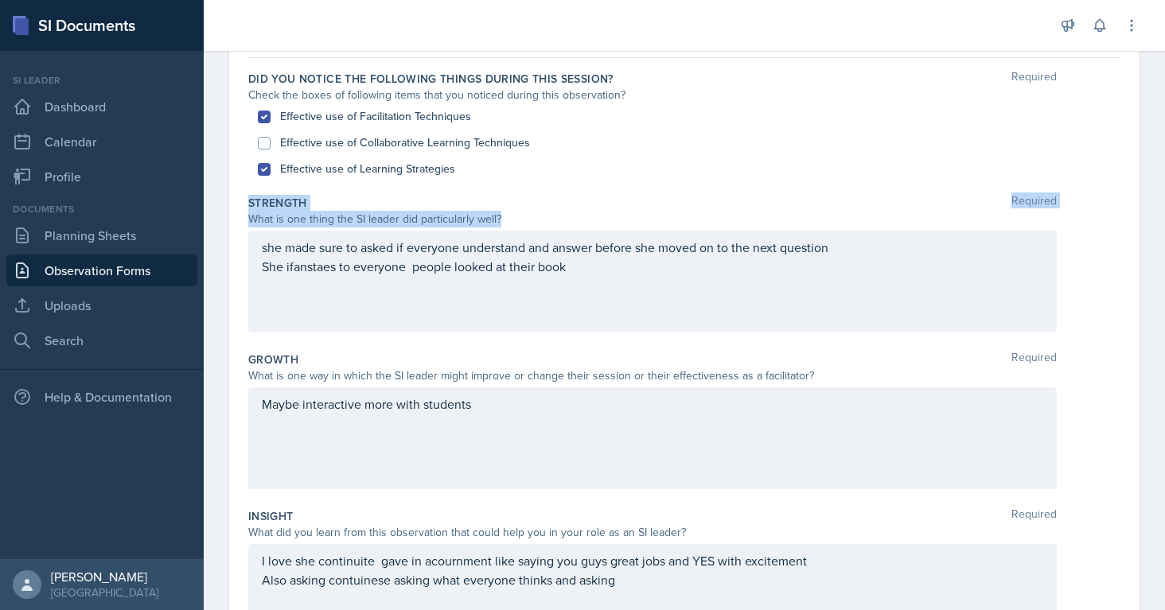
drag, startPoint x: 245, startPoint y: 204, endPoint x: 597, endPoint y: 286, distance: 361.9
click at [597, 286] on div "Date [DATE] [DATE] 31 1 2 3 4 5 6 7 8 9 10 11 12 13 14 15 16 17 18 19 20 21 22 …" at bounding box center [684, 412] width 910 height 866
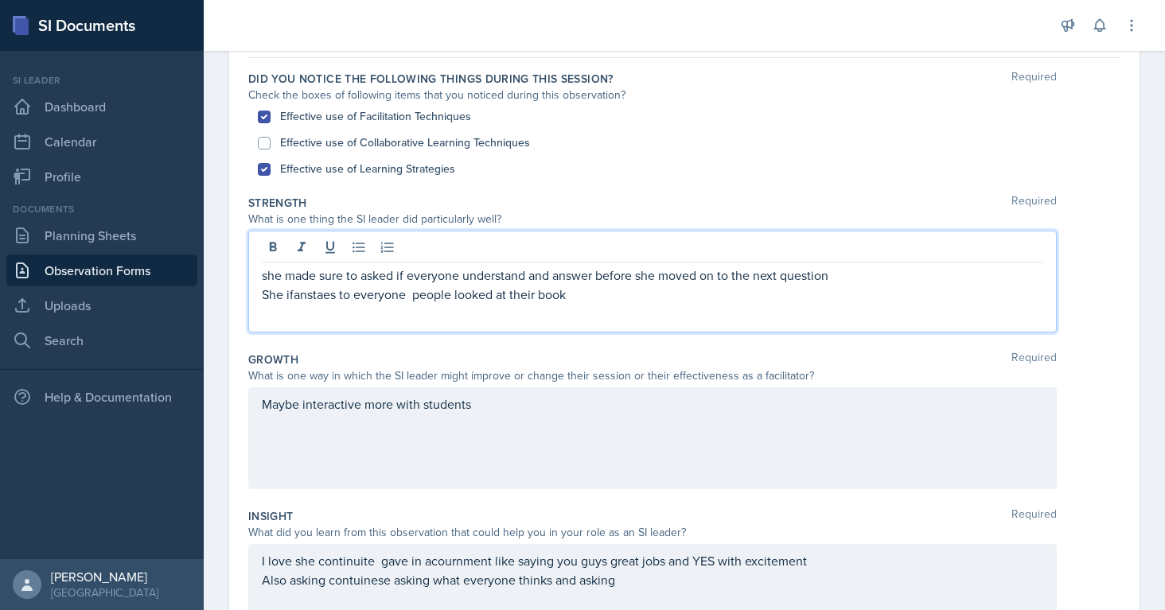
click at [595, 264] on div "she made sure to asked if everyone understand and answer before she moved on to…" at bounding box center [652, 282] width 808 height 102
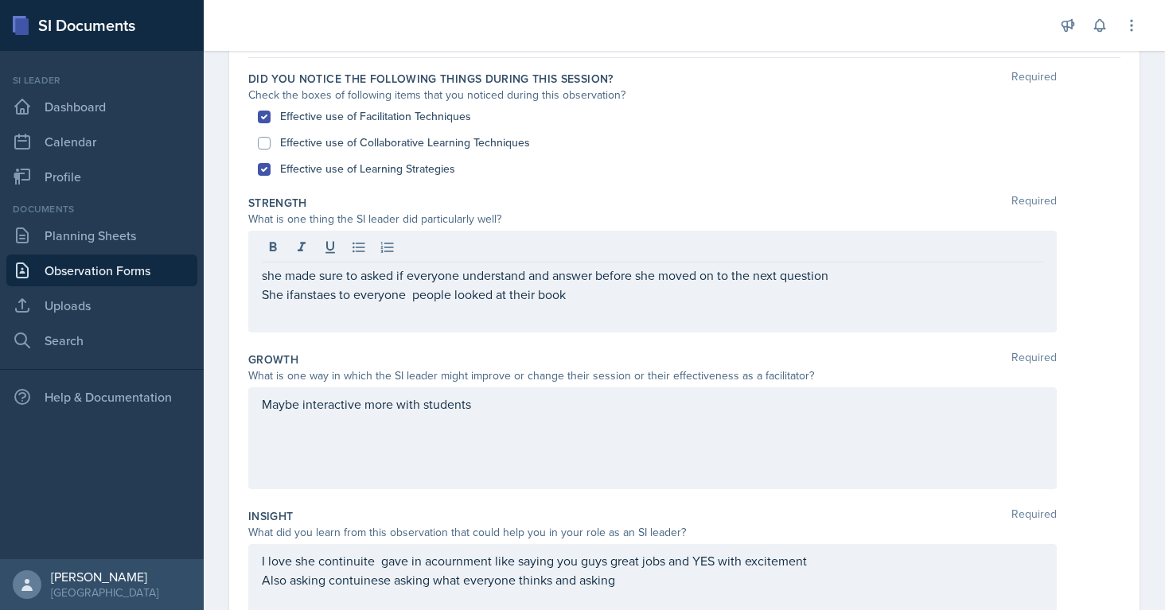
drag, startPoint x: 574, startPoint y: 306, endPoint x: 255, endPoint y: 230, distance: 327.9
click at [255, 231] on div "she made sure to asked if everyone understand and answer before she moved on to…" at bounding box center [652, 282] width 808 height 102
click at [249, 197] on label "Strength" at bounding box center [277, 203] width 59 height 16
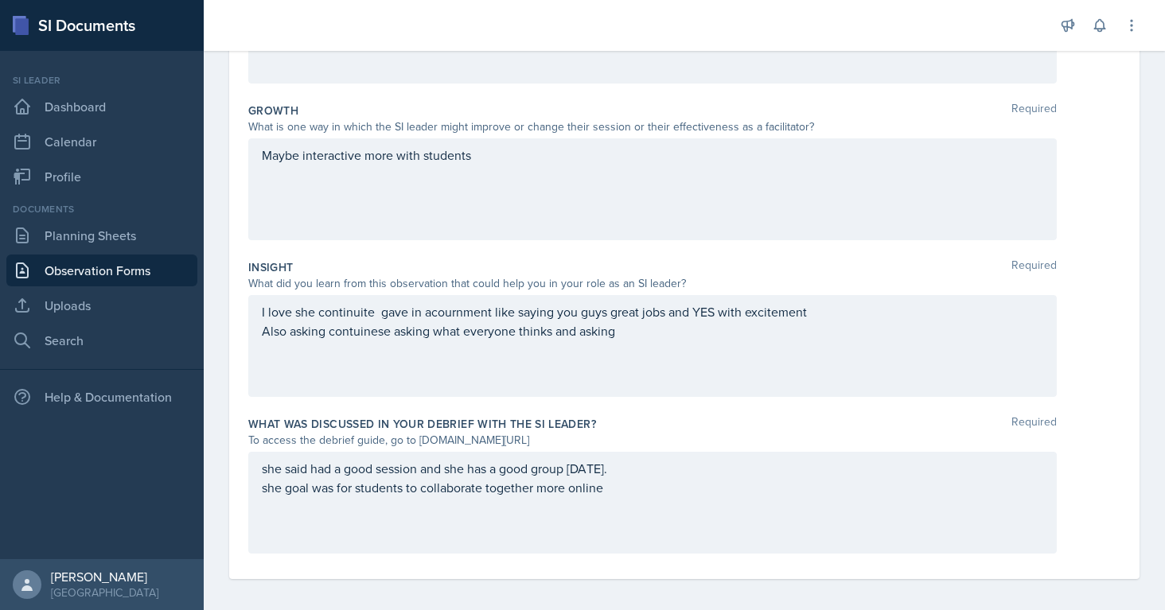
scroll to position [402, 0]
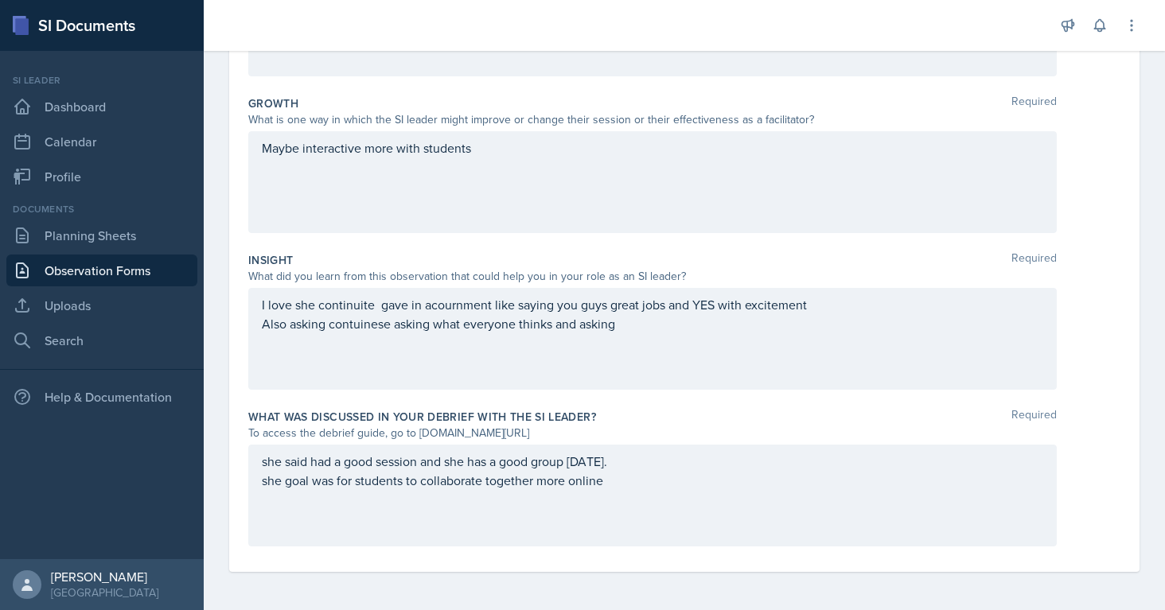
click at [625, 496] on div "she said had a good session and she has a good group [DATE]. she goal was for s…" at bounding box center [652, 490] width 781 height 76
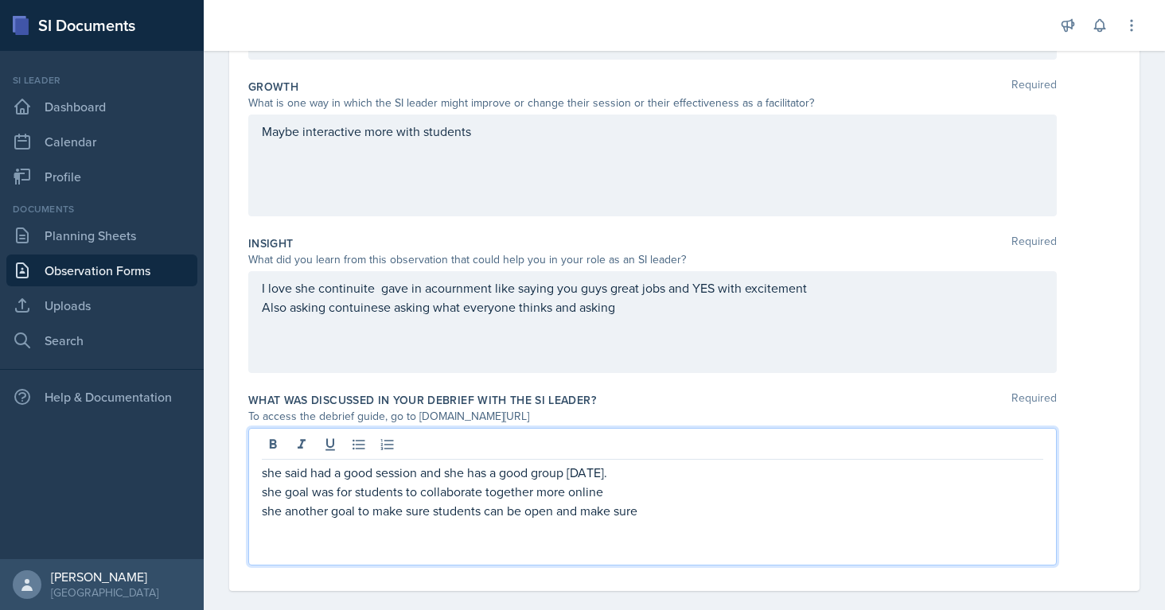
click at [557, 514] on p "she another goal to make sure students can be open and make sure" at bounding box center [652, 510] width 781 height 19
click at [714, 519] on p "she another goal to make sure students can be open to sturggle and make sure" at bounding box center [652, 510] width 781 height 19
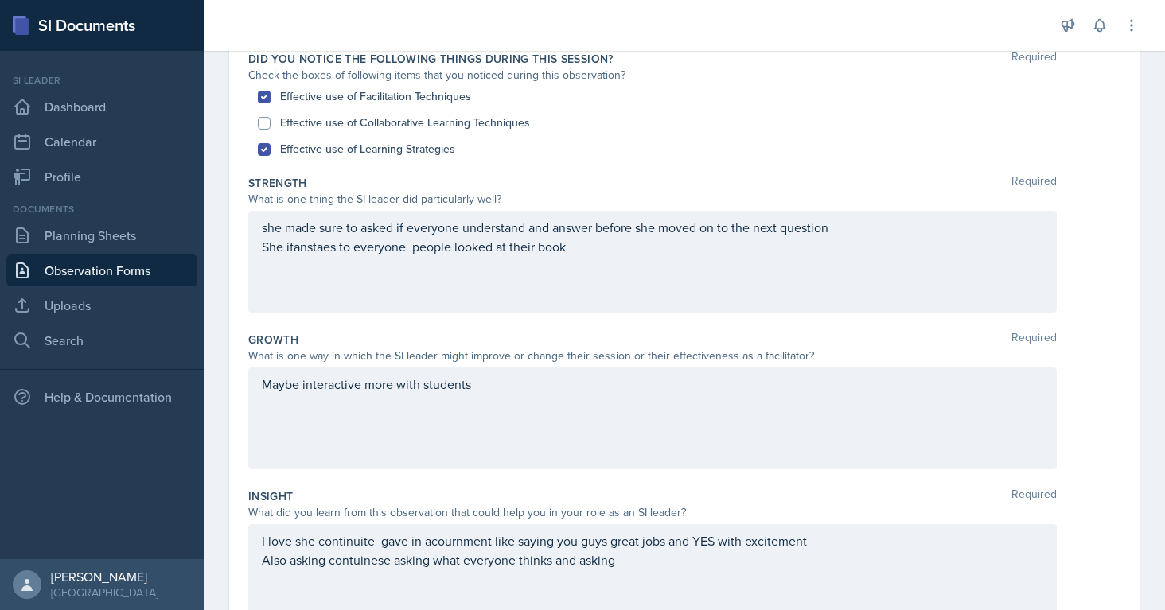
scroll to position [158, 0]
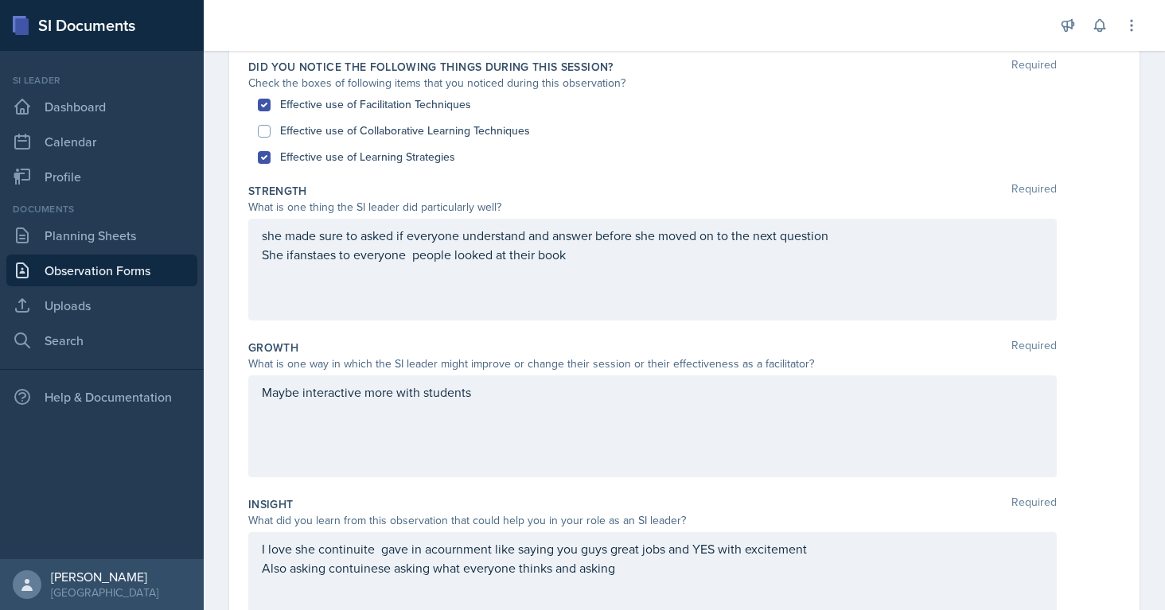
click at [247, 189] on div "Date [DATE] [DATE] 31 1 2 3 4 5 6 7 8 9 10 11 12 13 14 15 16 17 18 19 20 21 22 …" at bounding box center [684, 409] width 910 height 885
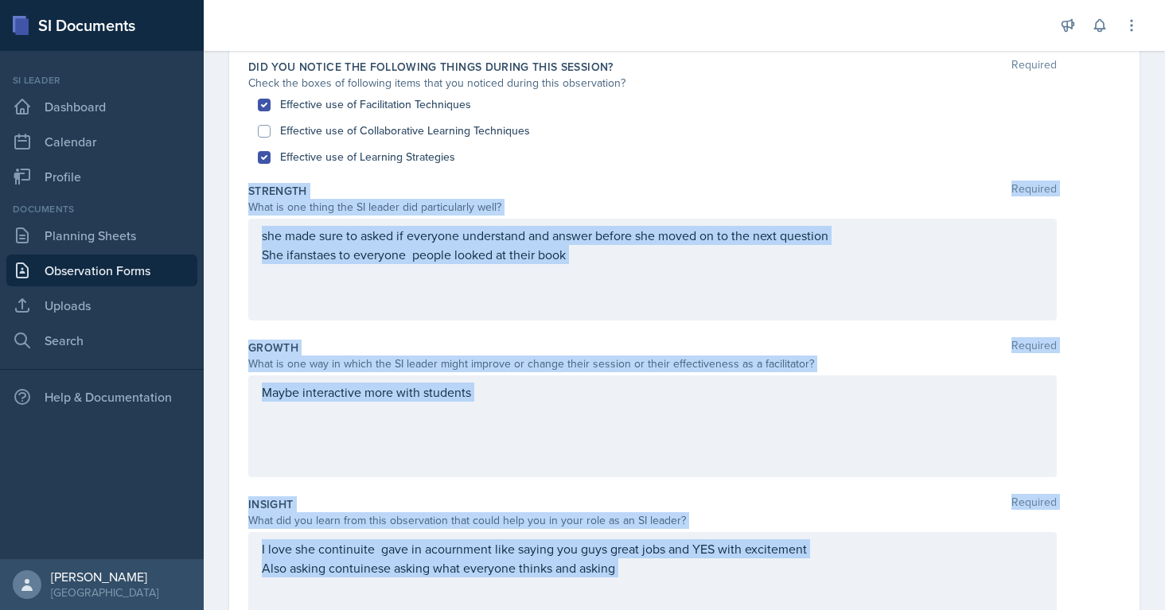
scroll to position [410, 0]
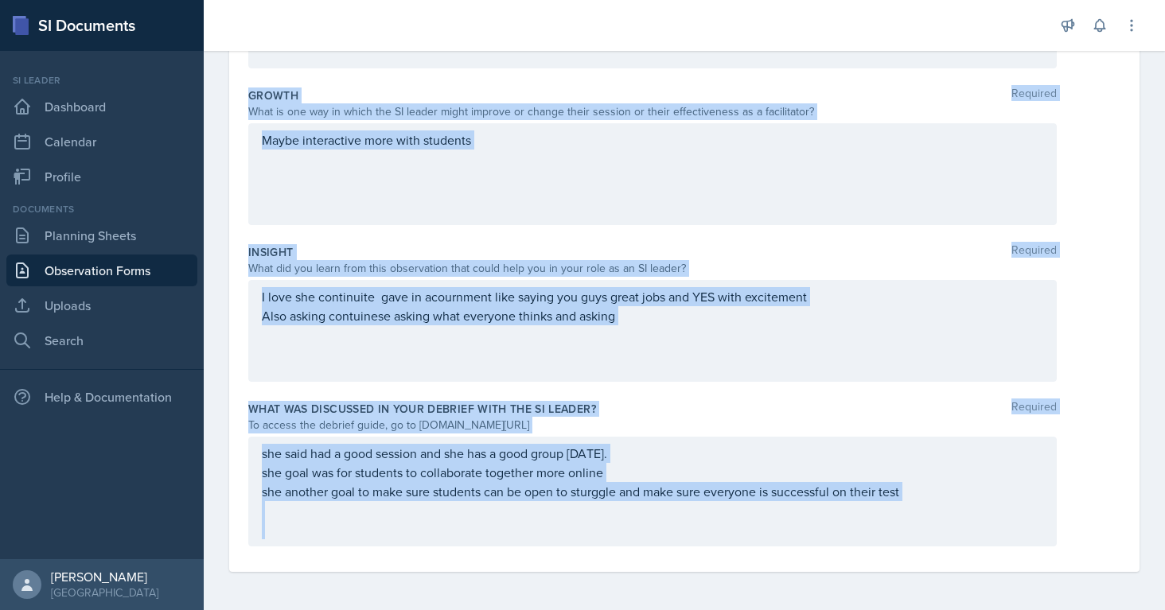
drag, startPoint x: 247, startPoint y: 189, endPoint x: 932, endPoint y: 522, distance: 760.8
click at [932, 522] on div "Date [DATE] [DATE] 31 1 2 3 4 5 6 7 8 9 10 11 12 13 14 15 16 17 18 19 20 21 22 …" at bounding box center [684, 143] width 910 height 857
copy div "Strength Required What is one thing the SI leader did particularly well? she ma…"
